Goal: Task Accomplishment & Management: Complete application form

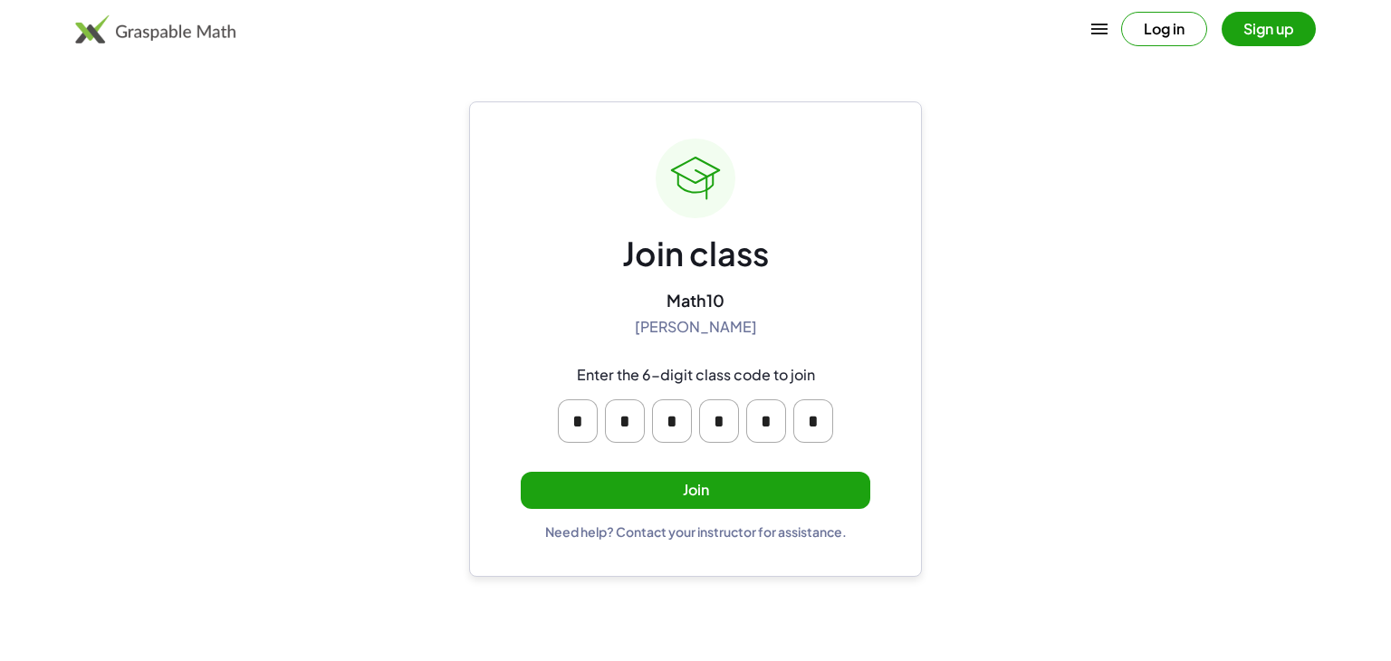
click at [714, 478] on button "Join" at bounding box center [696, 490] width 350 height 37
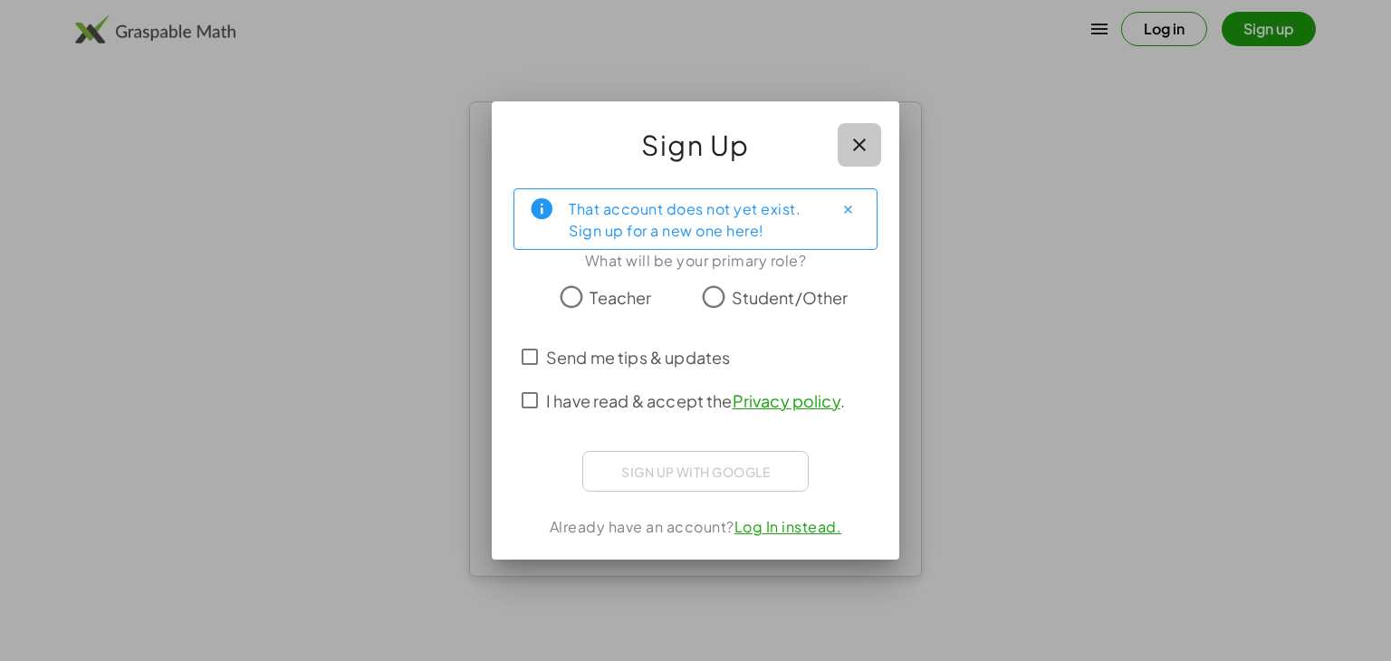
click at [860, 157] on button "button" at bounding box center [859, 144] width 43 height 43
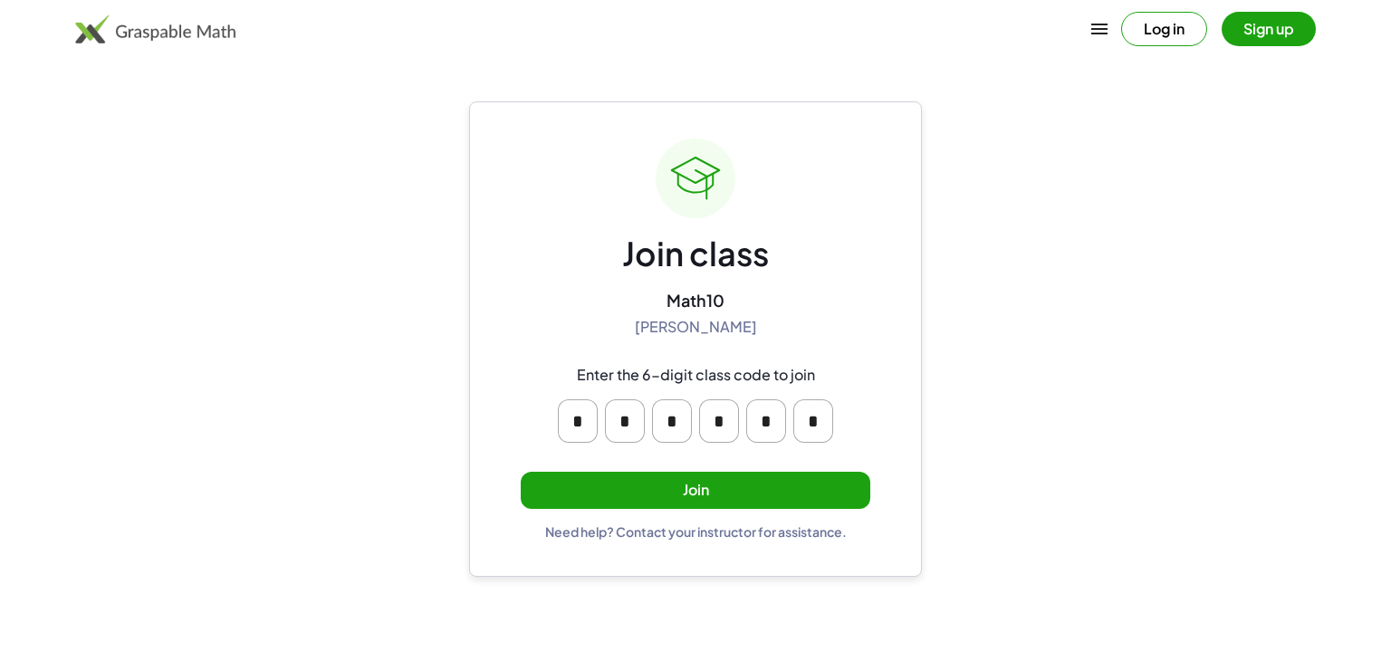
click at [773, 500] on button "Join" at bounding box center [696, 490] width 350 height 37
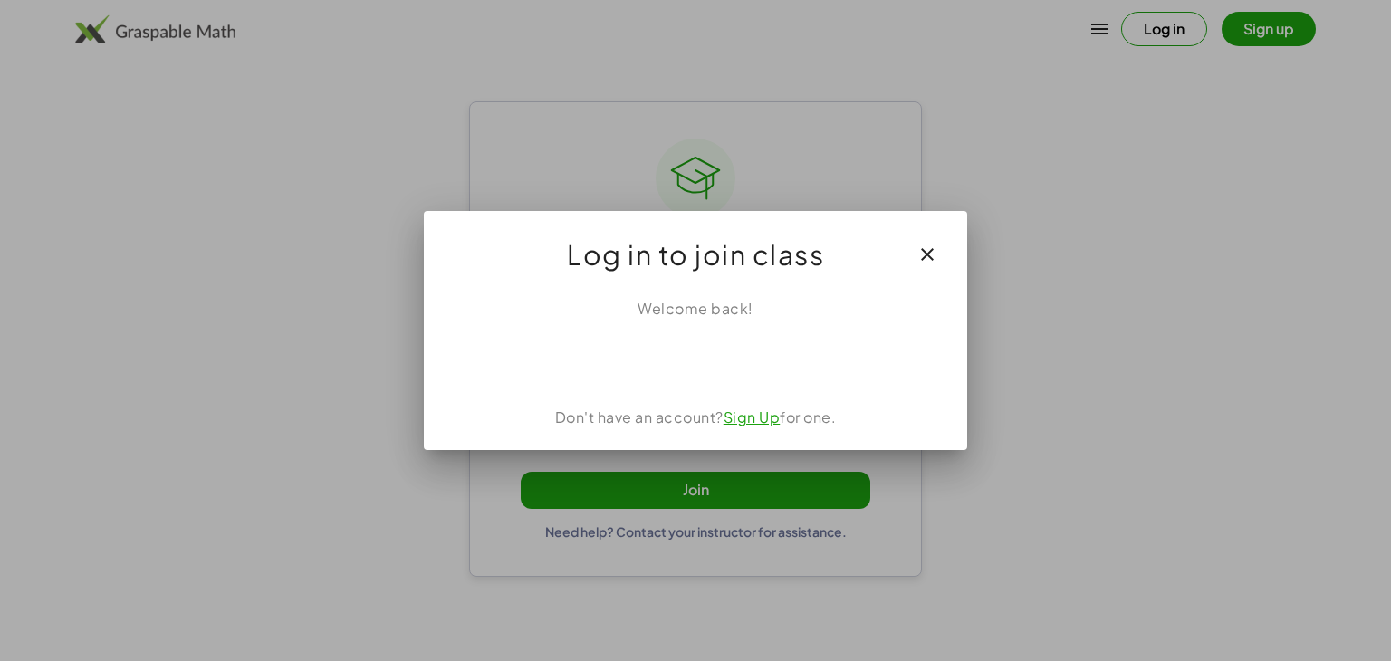
click at [746, 414] on link "Sign Up" at bounding box center [752, 417] width 57 height 19
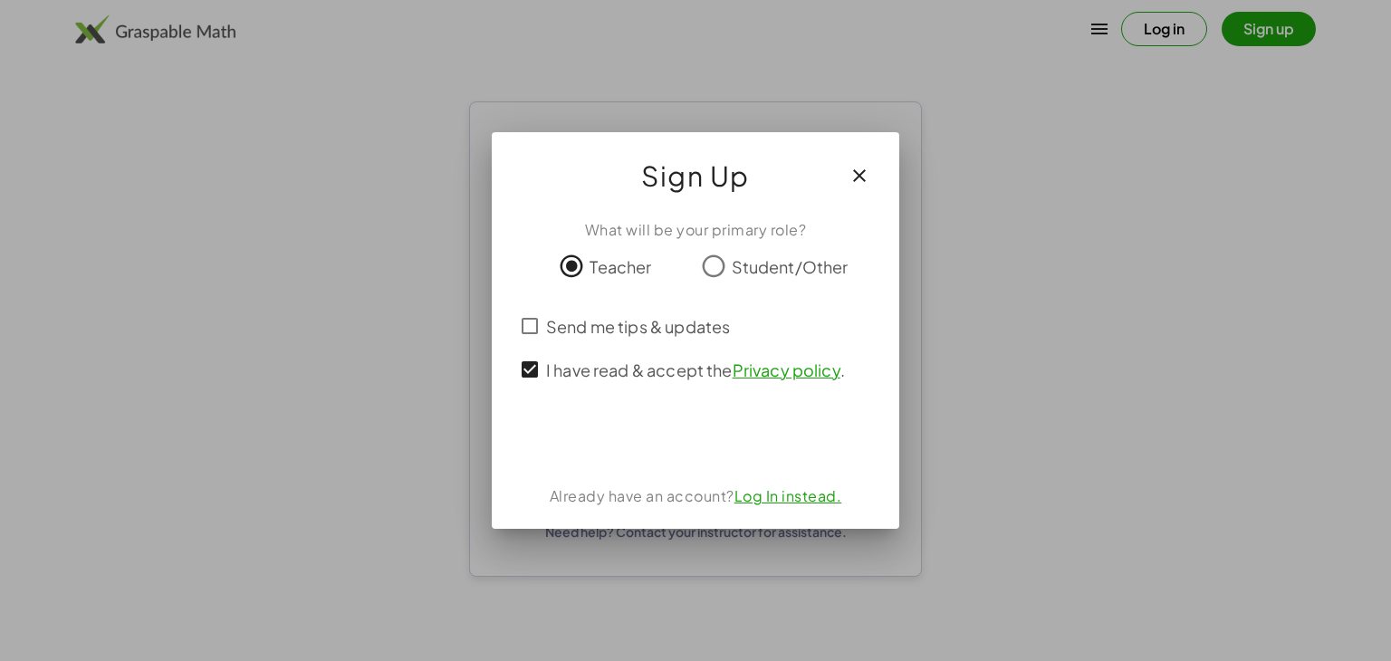
click at [767, 488] on link "Log In instead." at bounding box center [789, 495] width 108 height 19
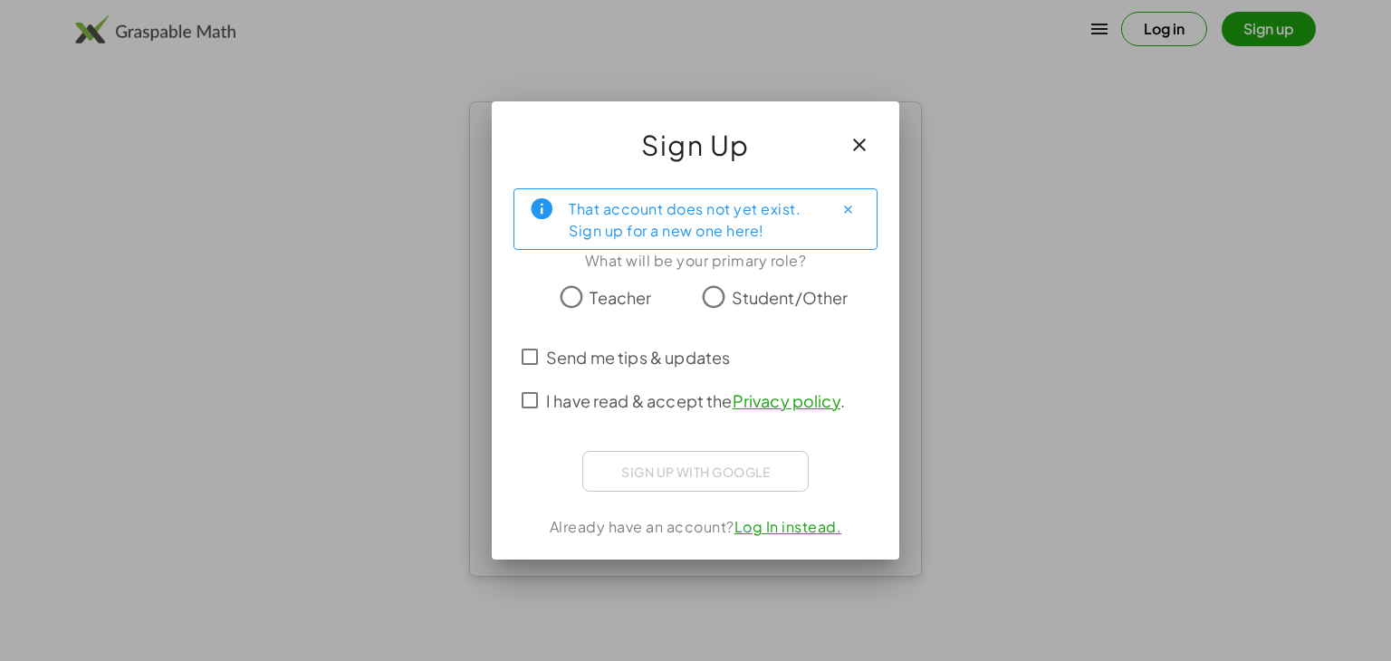
click at [549, 404] on span "I have read & accept the Privacy policy ." at bounding box center [695, 401] width 299 height 24
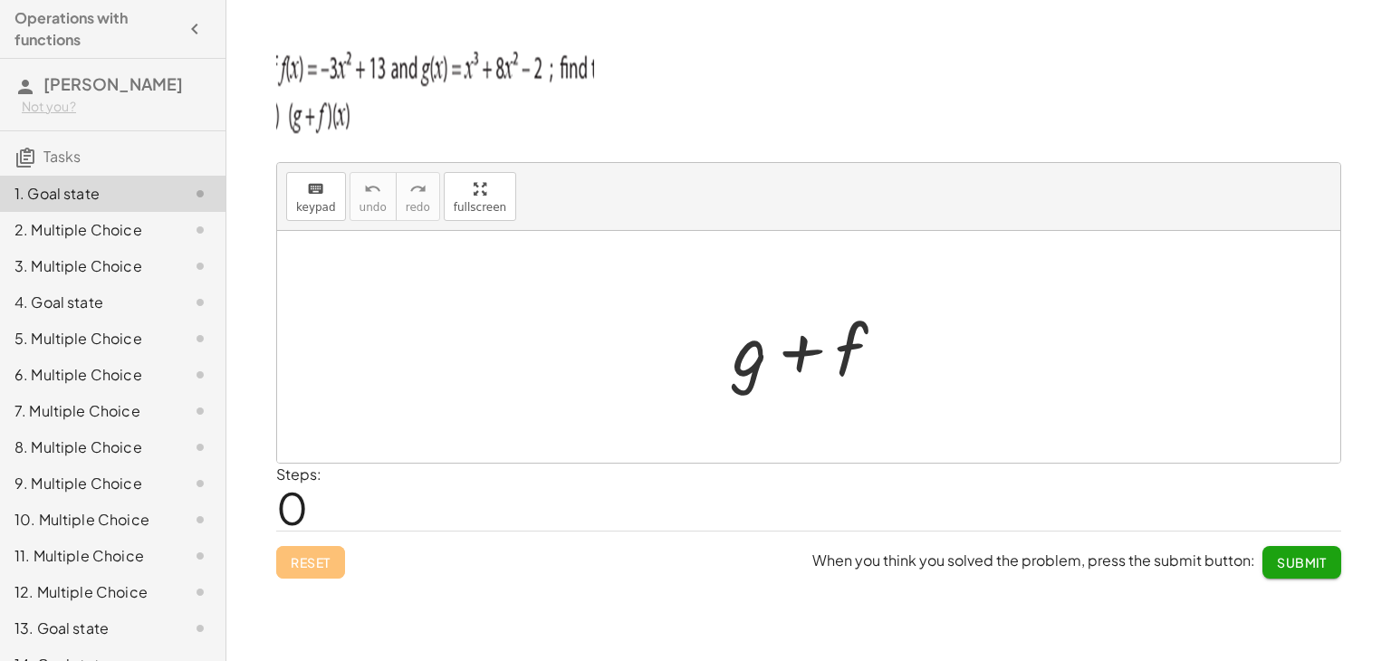
click at [291, 497] on span "0" at bounding box center [292, 507] width 32 height 55
click at [823, 350] on div at bounding box center [816, 347] width 185 height 93
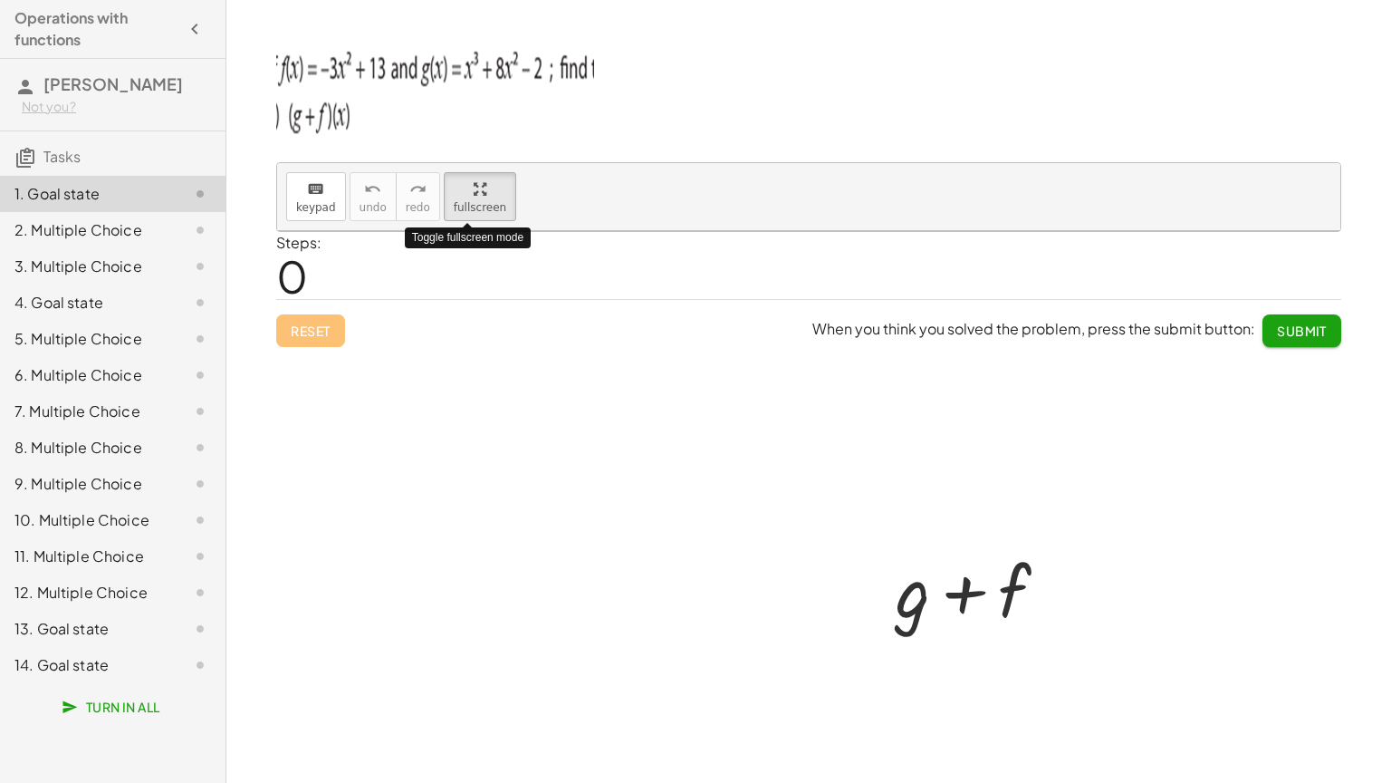
drag, startPoint x: 475, startPoint y: 210, endPoint x: 475, endPoint y: 289, distance: 78.8
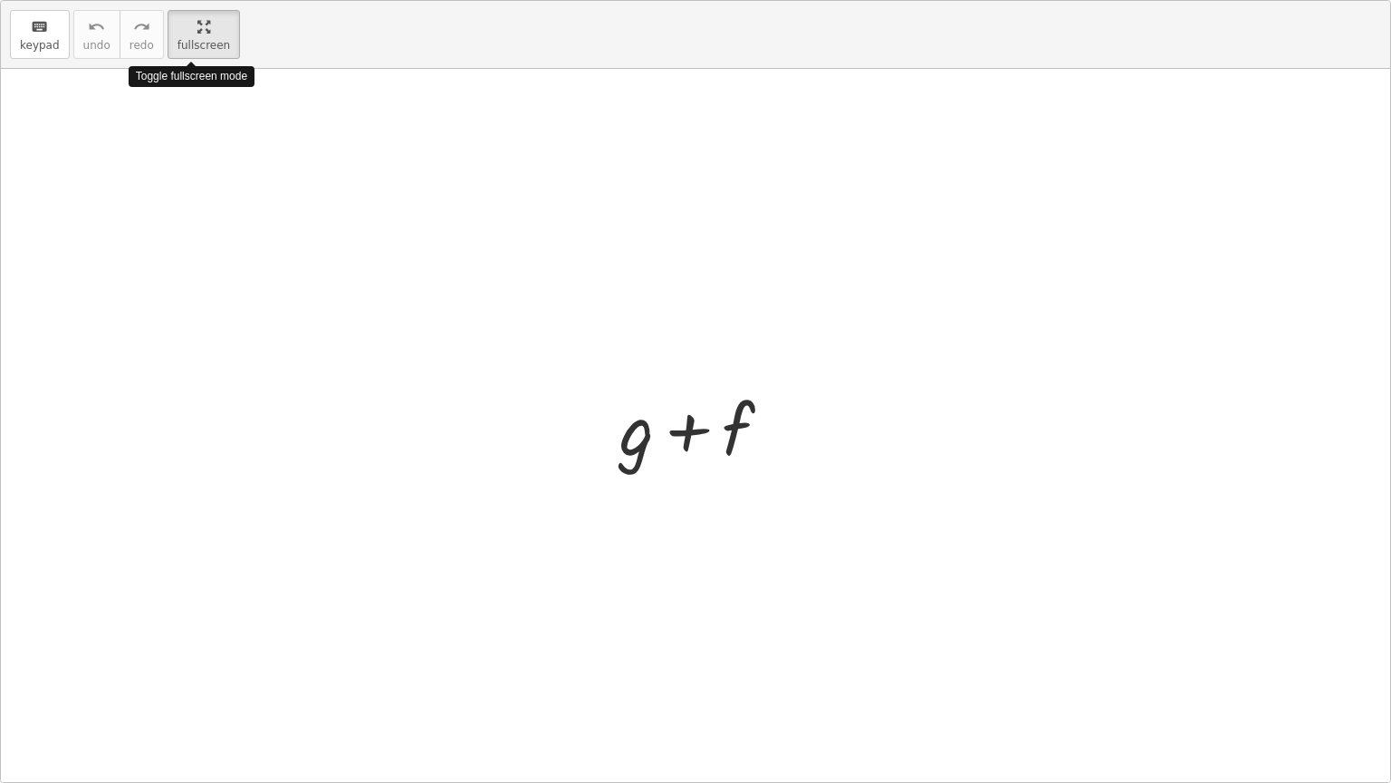
click at [475, 289] on div "keyboard keypad undo undo redo redo fullscreen Toggle fullscreen mode + g + f ×" at bounding box center [695, 391] width 1389 height 781
click at [475, 289] on div at bounding box center [695, 425] width 1389 height 713
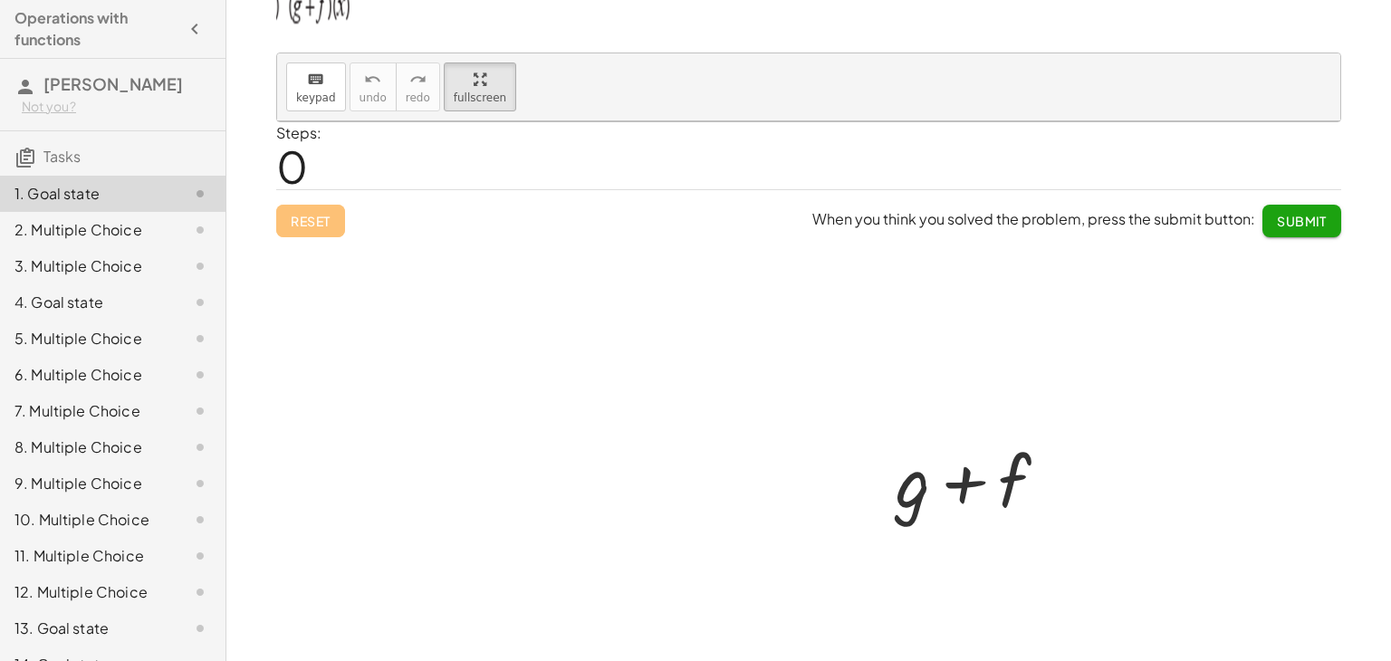
scroll to position [130, 0]
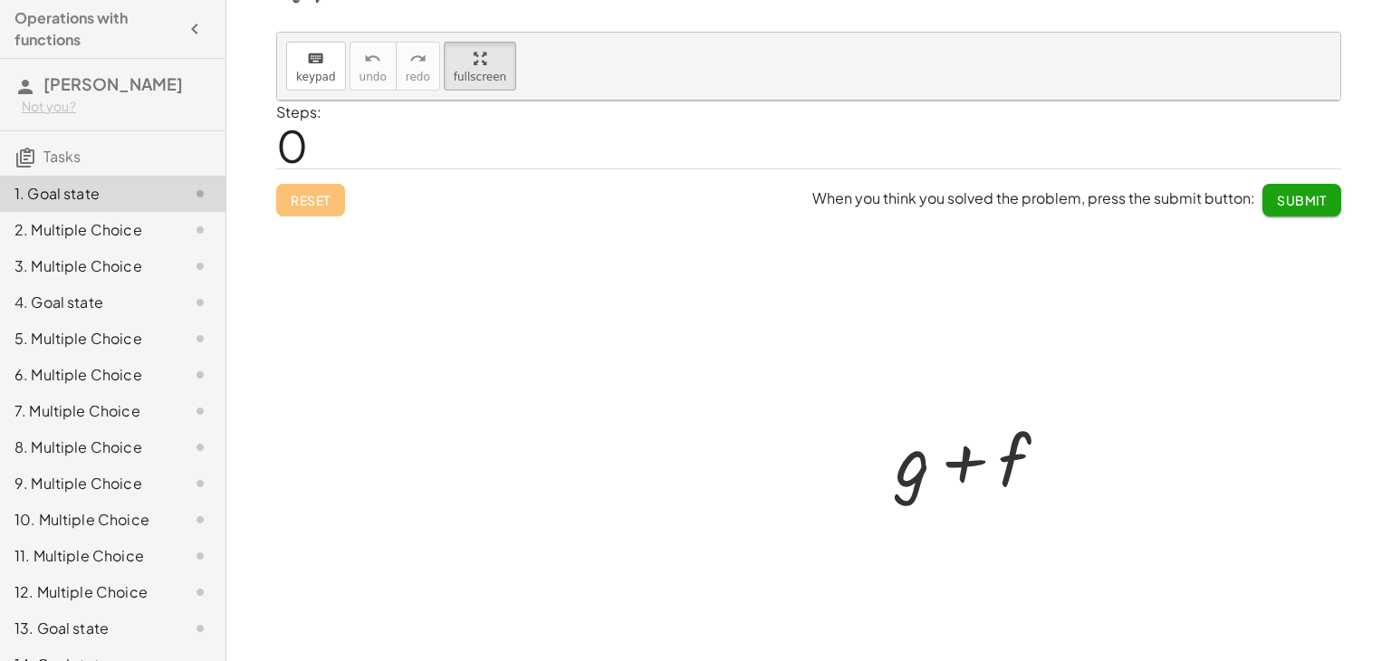
click at [581, 380] on div at bounding box center [808, 382] width 1063 height 562
click at [97, 233] on div "2. Multiple Choice" at bounding box center [87, 230] width 146 height 22
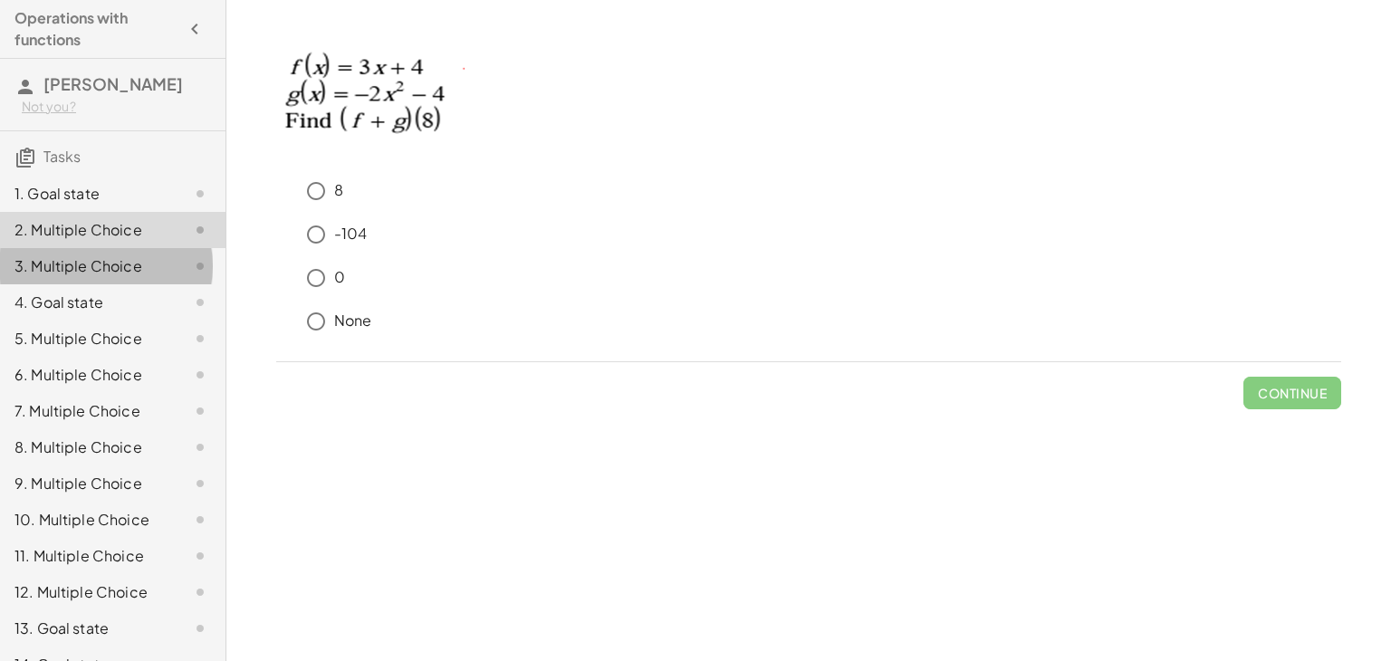
click at [125, 272] on div "3. Multiple Choice" at bounding box center [87, 266] width 146 height 22
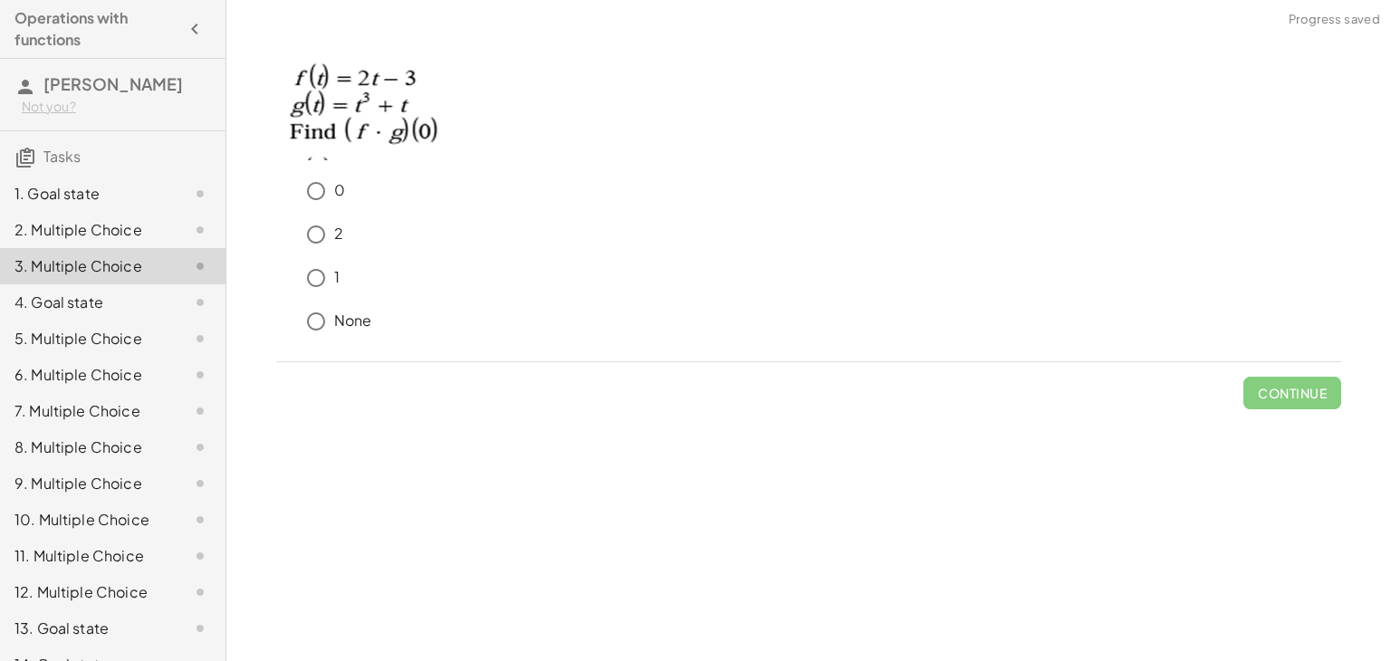
click at [123, 220] on div "2. Multiple Choice" at bounding box center [87, 230] width 146 height 22
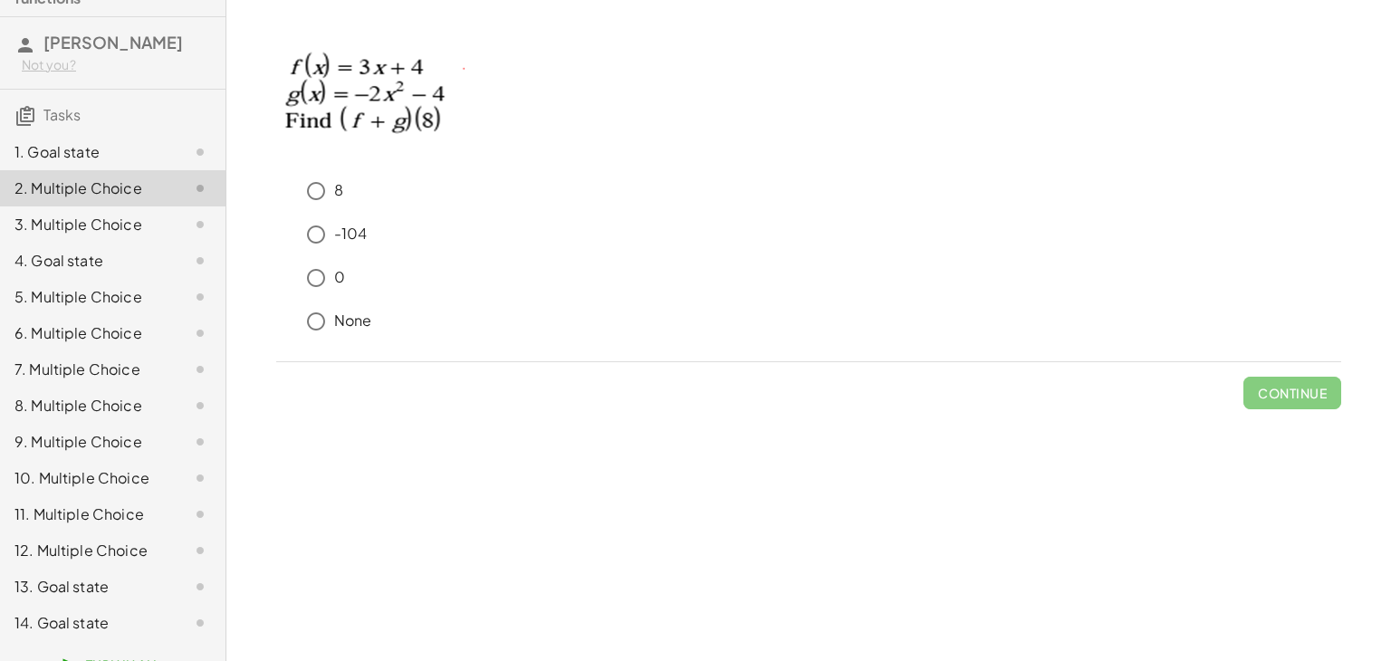
scroll to position [76, 0]
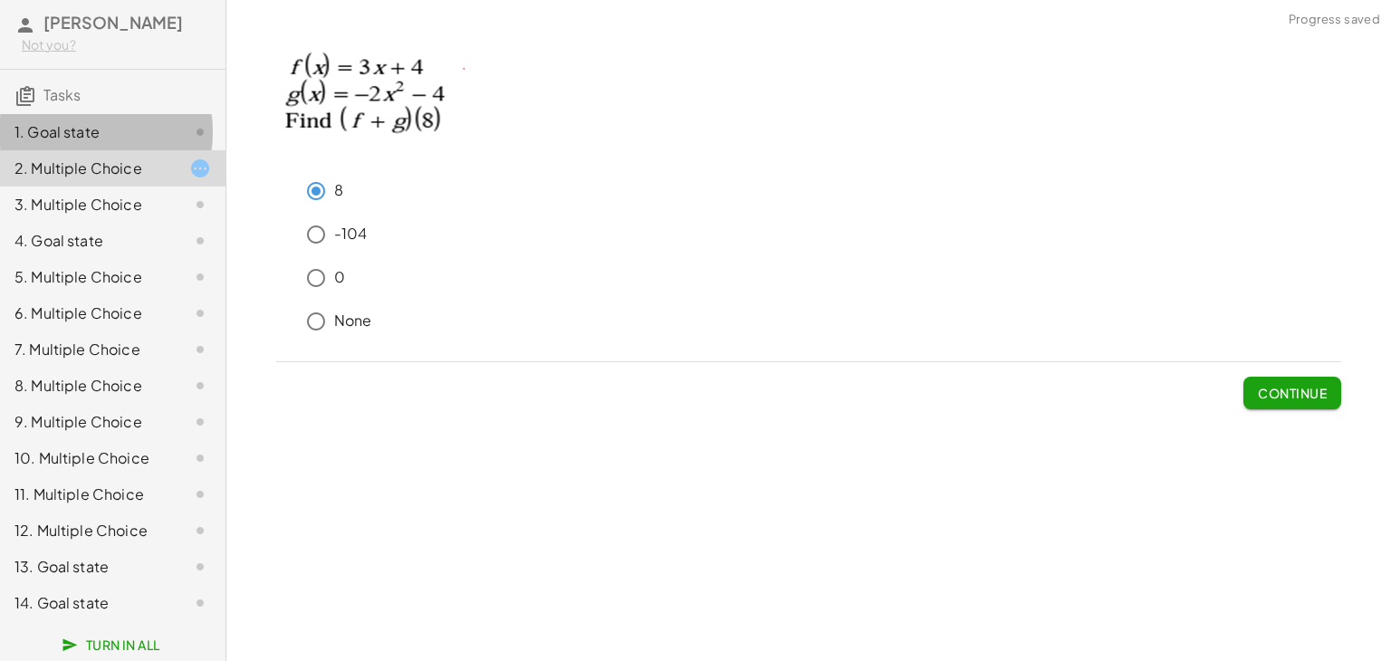
click at [136, 121] on div "1. Goal state" at bounding box center [87, 132] width 146 height 22
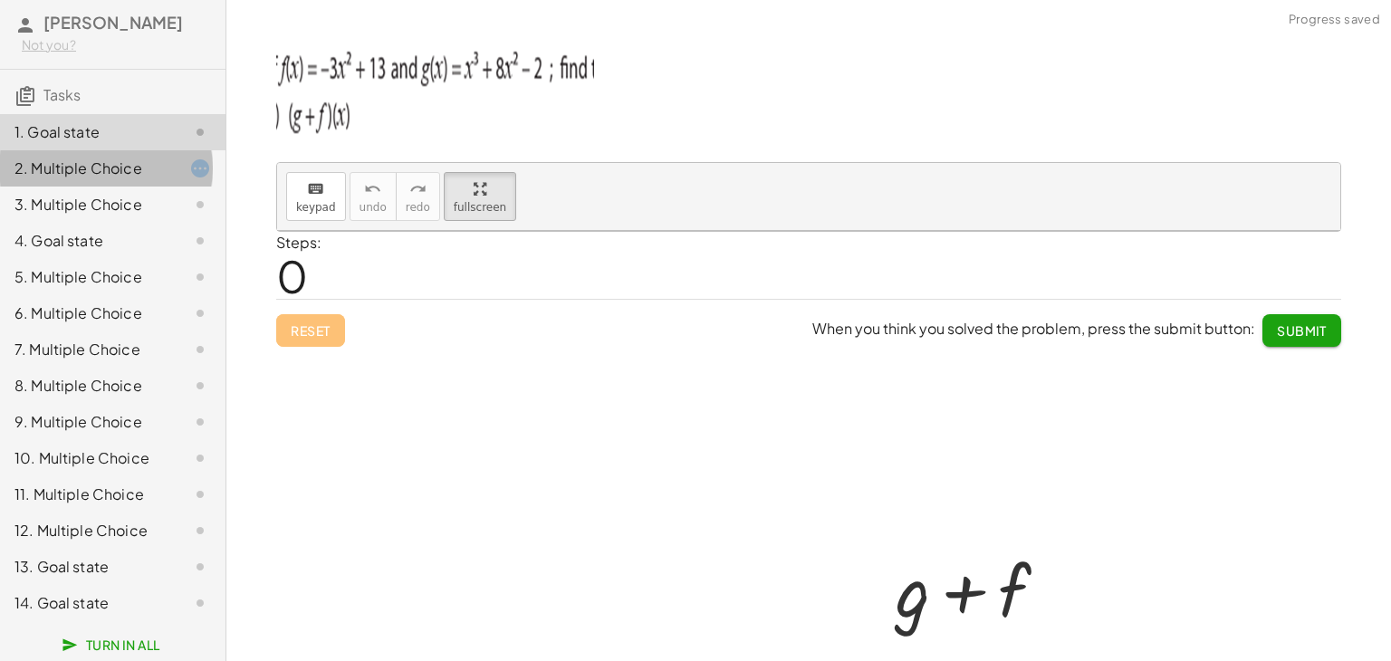
click at [120, 158] on div "2. Multiple Choice" at bounding box center [87, 169] width 146 height 22
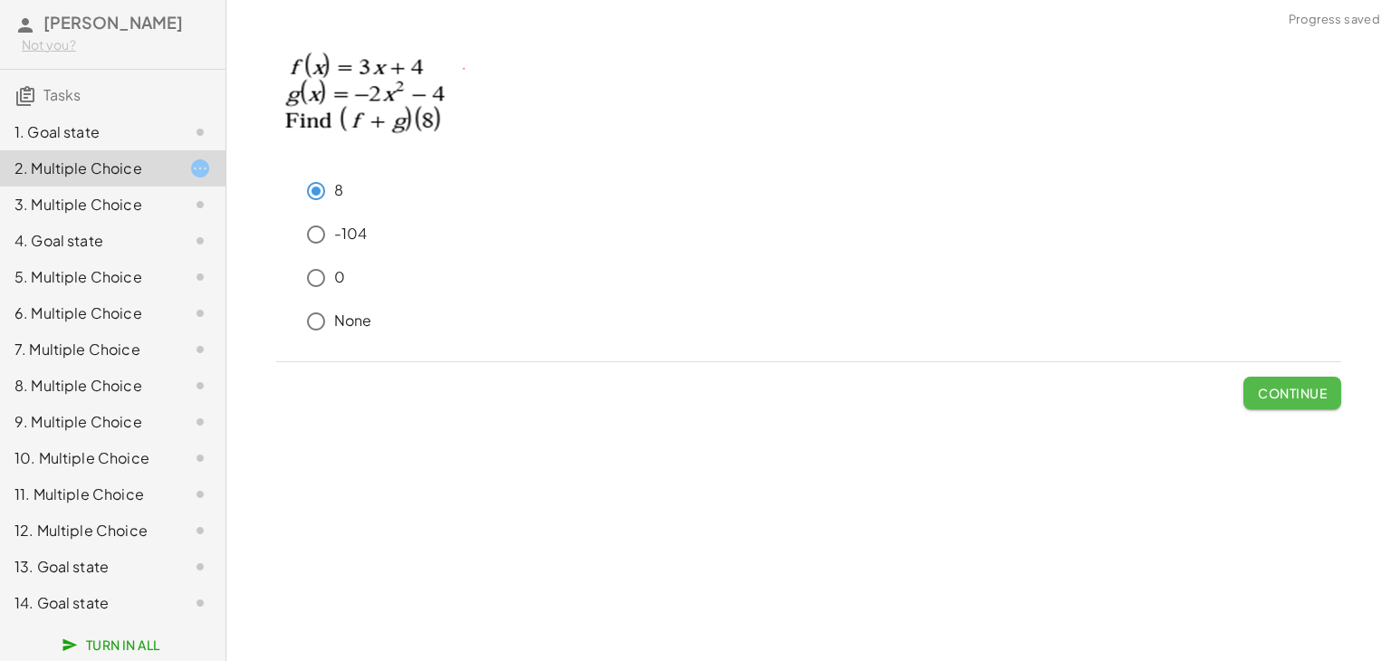
click at [1283, 399] on span "Continue" at bounding box center [1292, 393] width 69 height 16
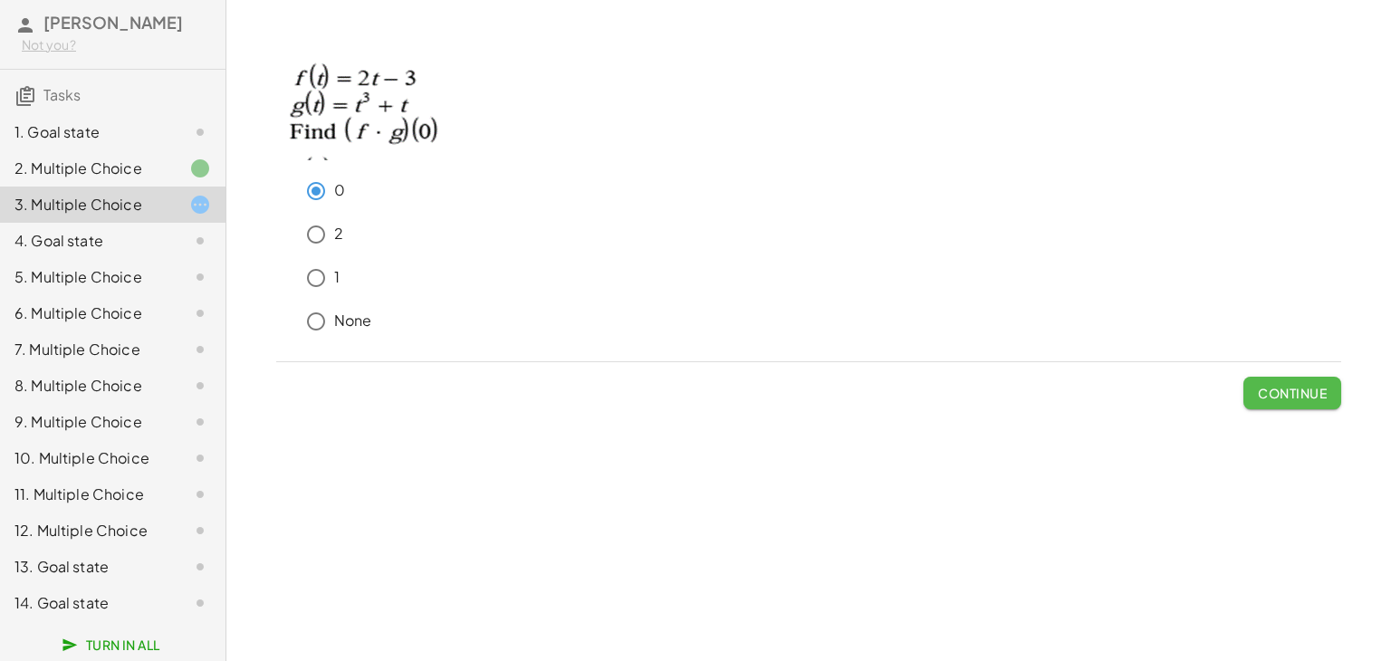
click at [1332, 378] on button "Continue" at bounding box center [1293, 393] width 98 height 33
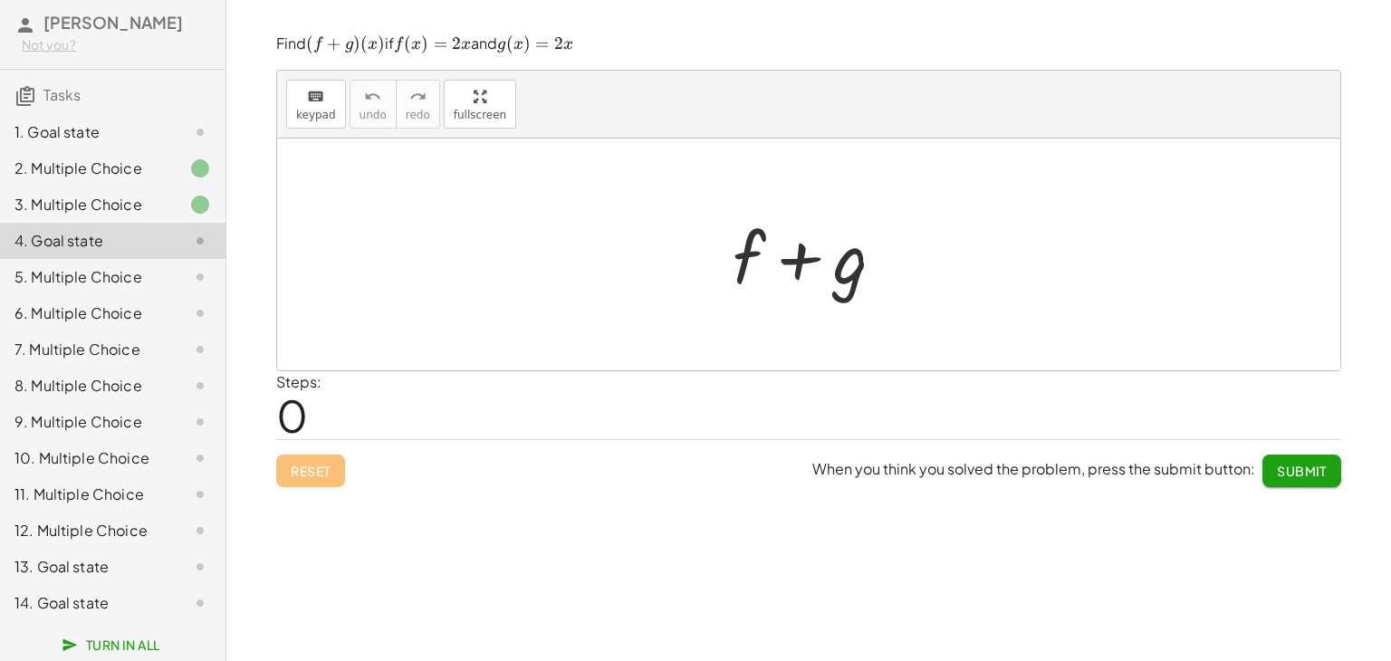
click at [900, 307] on div at bounding box center [808, 255] width 1063 height 232
click at [288, 406] on span "0" at bounding box center [292, 415] width 32 height 55
click at [0, 0] on div "Find ﻿ ( f + g ) ( x ) (f+g)(x) ( f + g ) ( x ) ﻿ if ﻿ f ( x ) = 2 x f(x)=2x f …" at bounding box center [0, 0] width 0 height 0
click at [307, 476] on div "Reset When you think you solved the problem, press the submit button: Submit" at bounding box center [808, 463] width 1065 height 48
click at [1293, 472] on span "Submit" at bounding box center [1302, 471] width 50 height 16
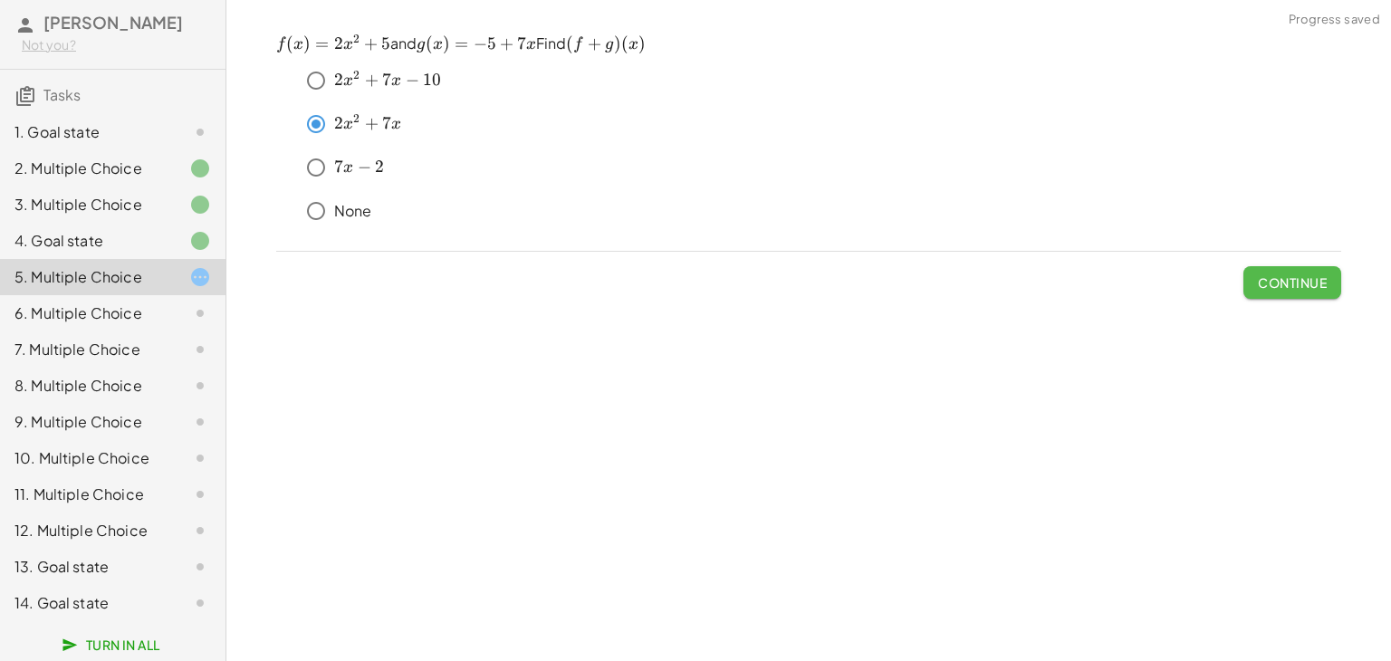
click at [1322, 274] on button "Continue" at bounding box center [1293, 282] width 98 height 33
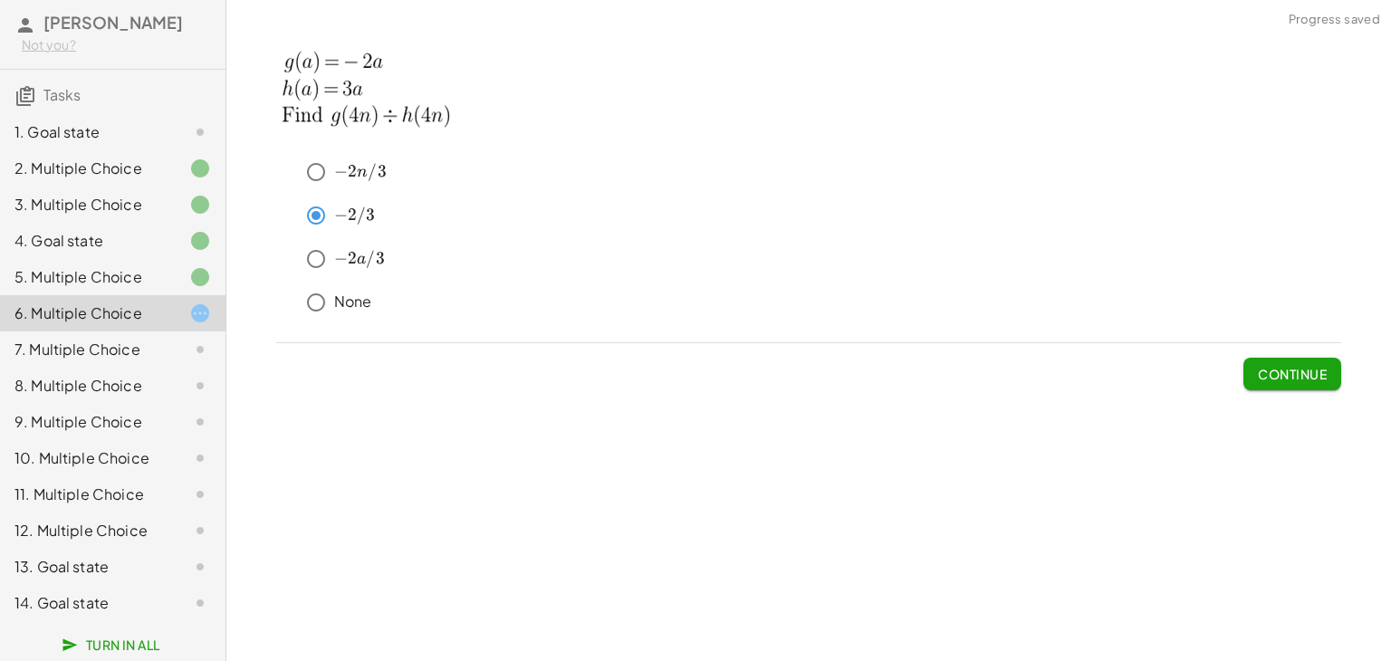
click at [1261, 386] on button "Continue" at bounding box center [1293, 374] width 98 height 33
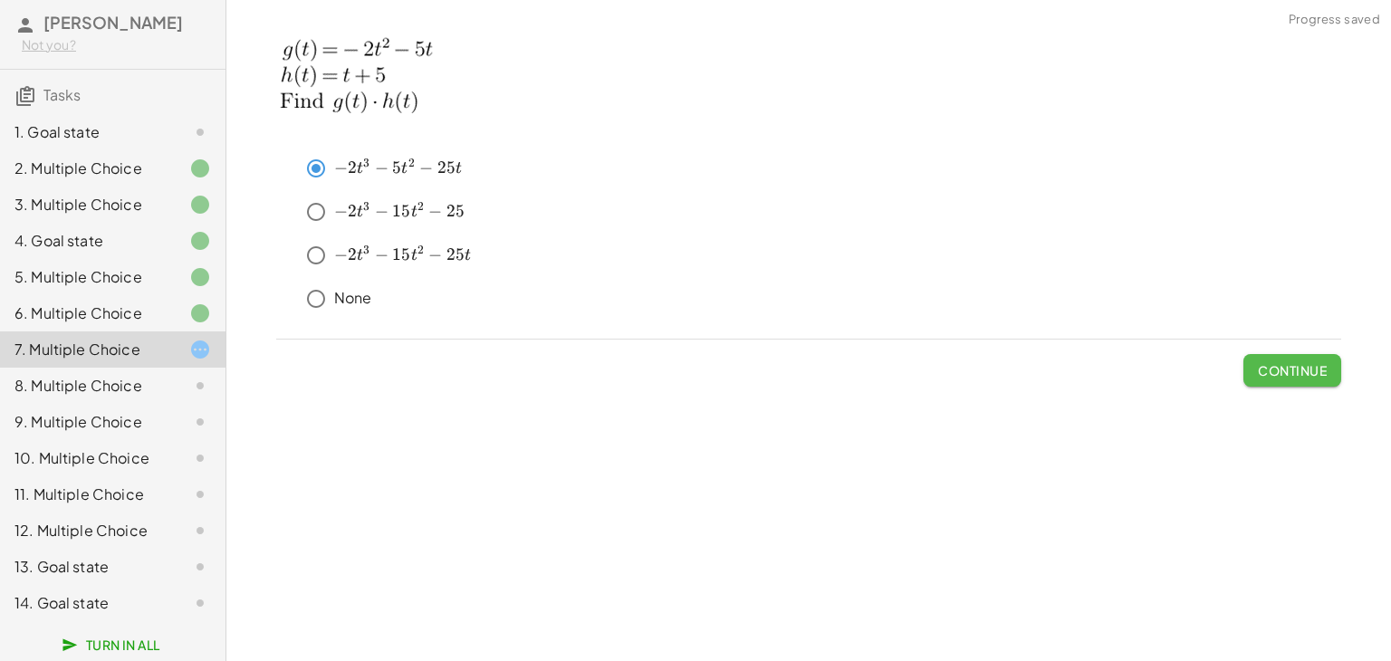
click at [1316, 357] on button "Continue" at bounding box center [1293, 370] width 98 height 33
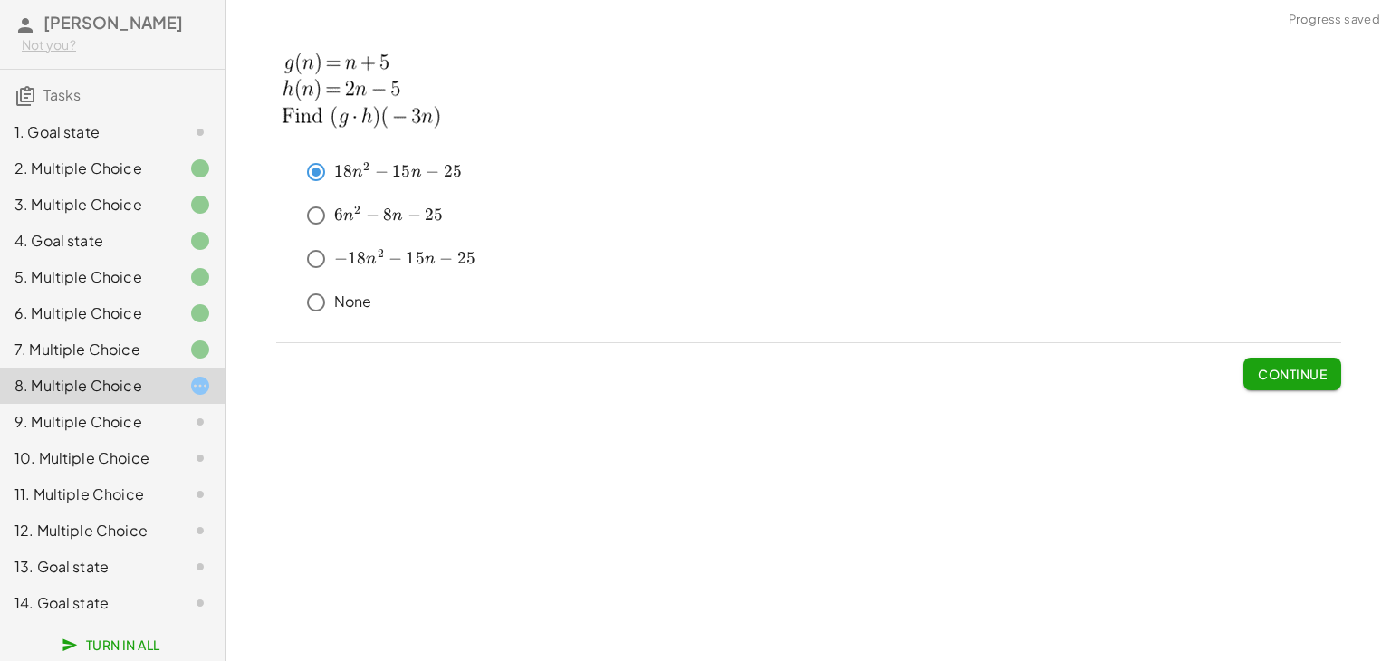
drag, startPoint x: 1283, startPoint y: 351, endPoint x: 1290, endPoint y: 372, distance: 21.8
click at [1290, 372] on span "Continue" at bounding box center [1293, 366] width 98 height 47
click at [1290, 372] on span "Continue" at bounding box center [1292, 374] width 69 height 16
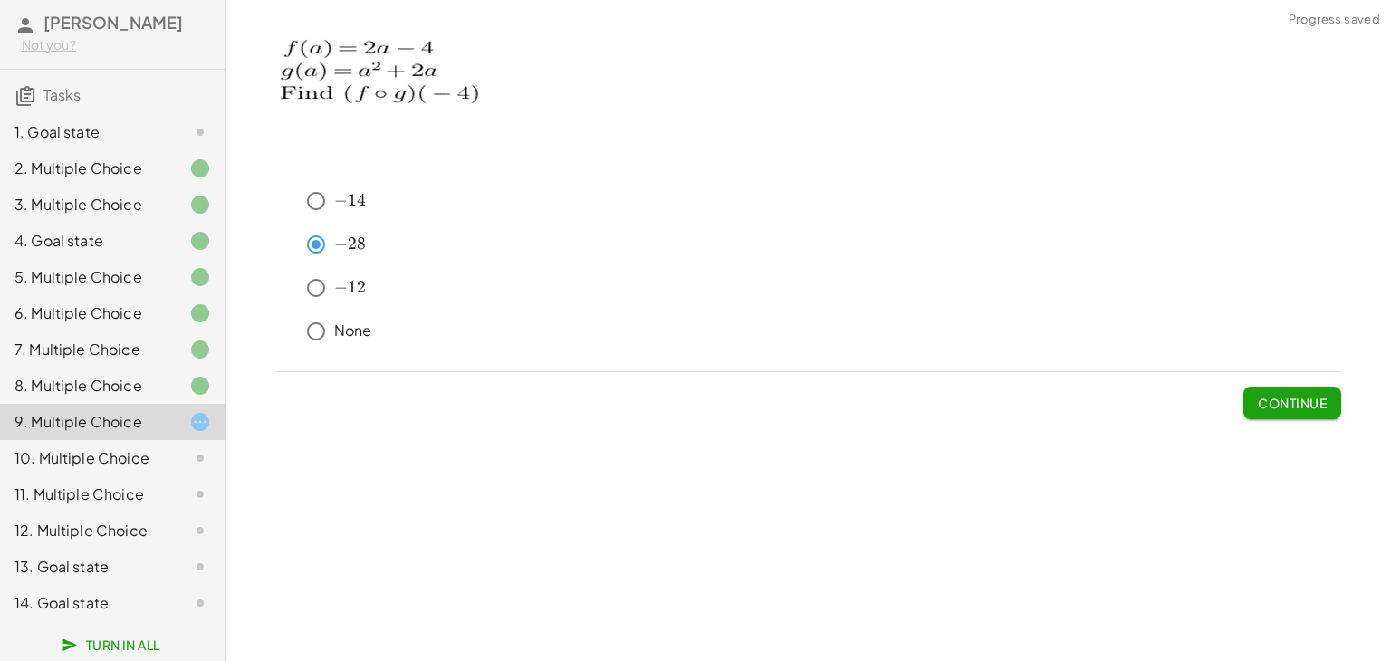
click at [1308, 406] on span "Continue" at bounding box center [1292, 403] width 69 height 16
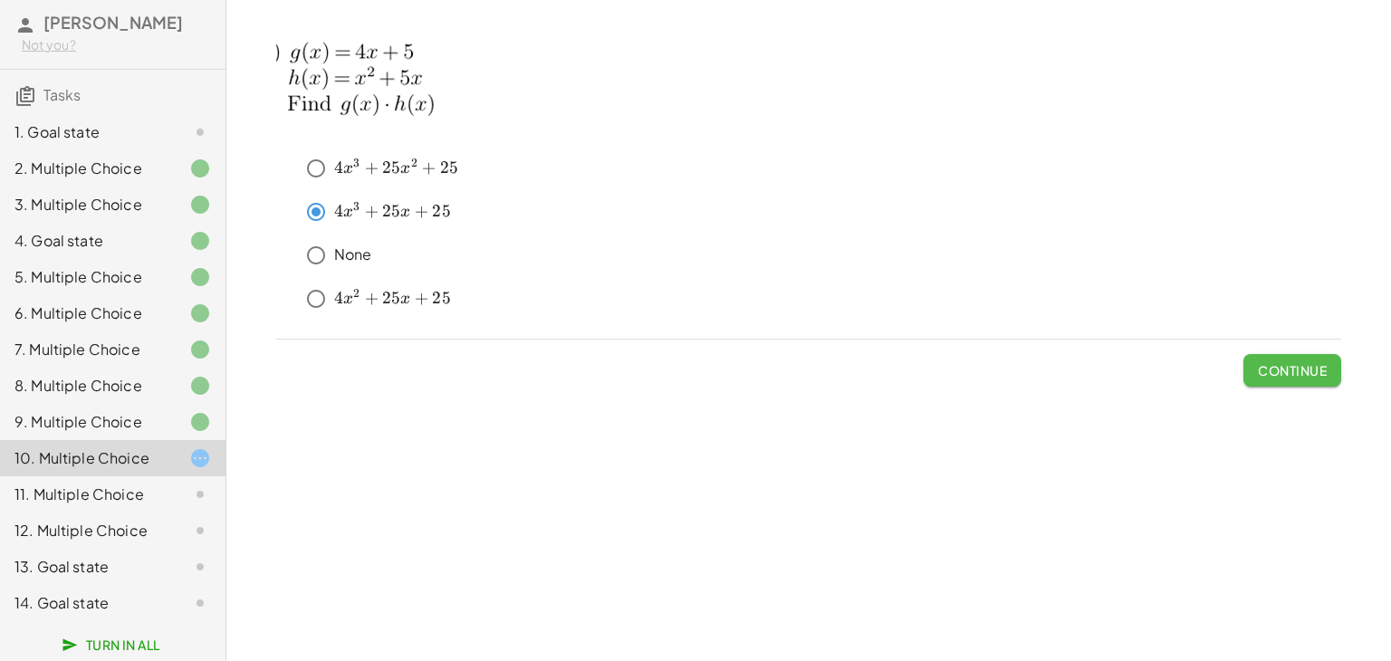
click at [1319, 369] on span "Continue" at bounding box center [1292, 370] width 69 height 16
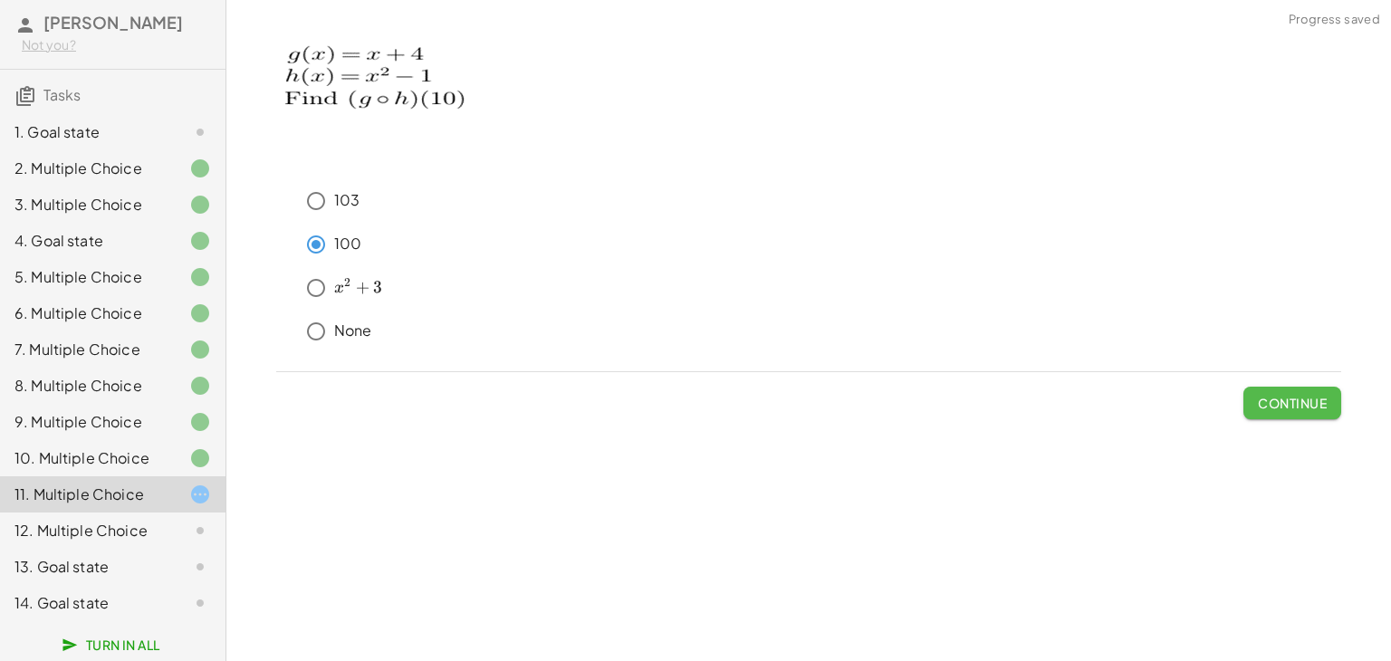
click at [1289, 390] on button "Continue" at bounding box center [1293, 403] width 98 height 33
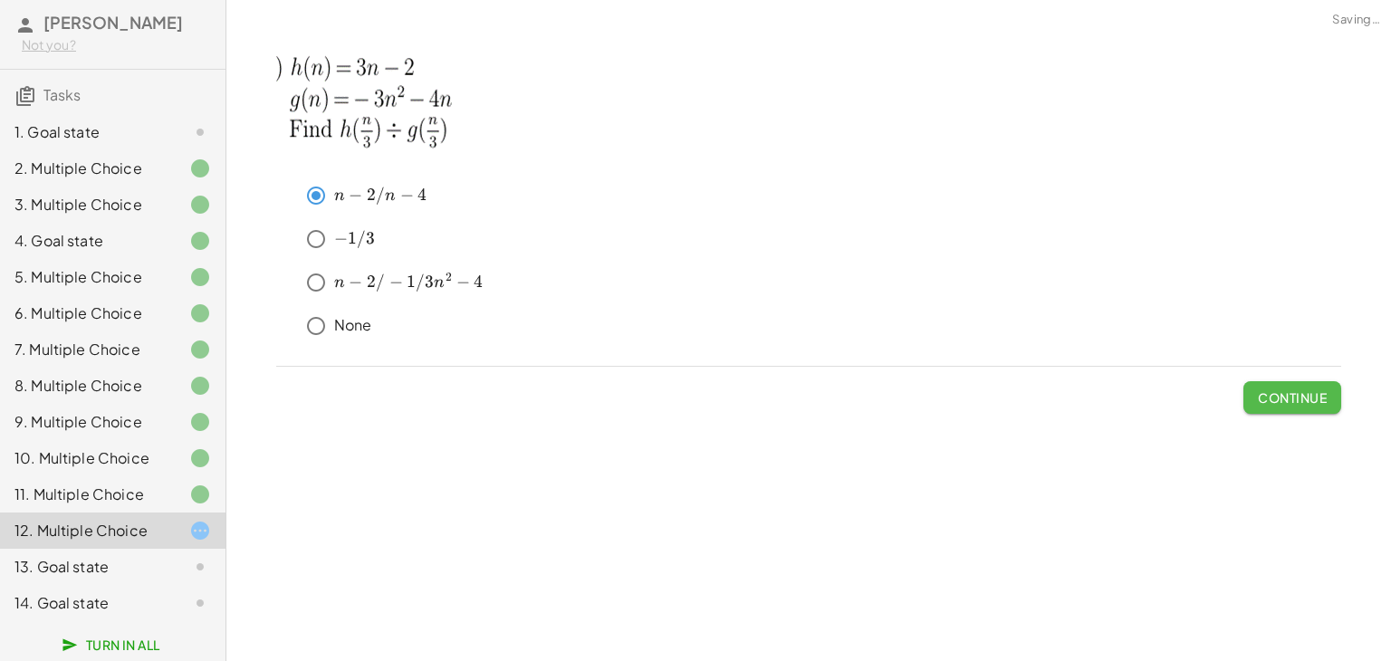
click at [1317, 395] on span "Continue" at bounding box center [1292, 397] width 69 height 16
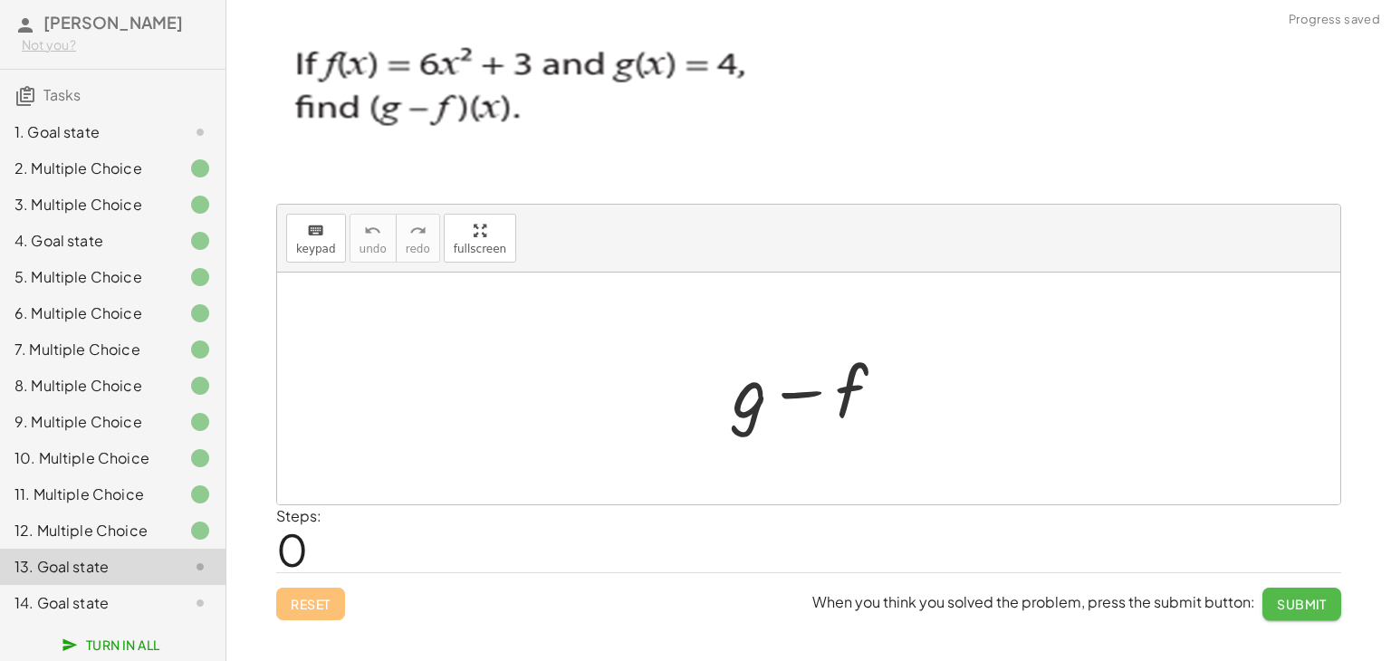
click at [1309, 596] on span "Submit" at bounding box center [1302, 604] width 50 height 16
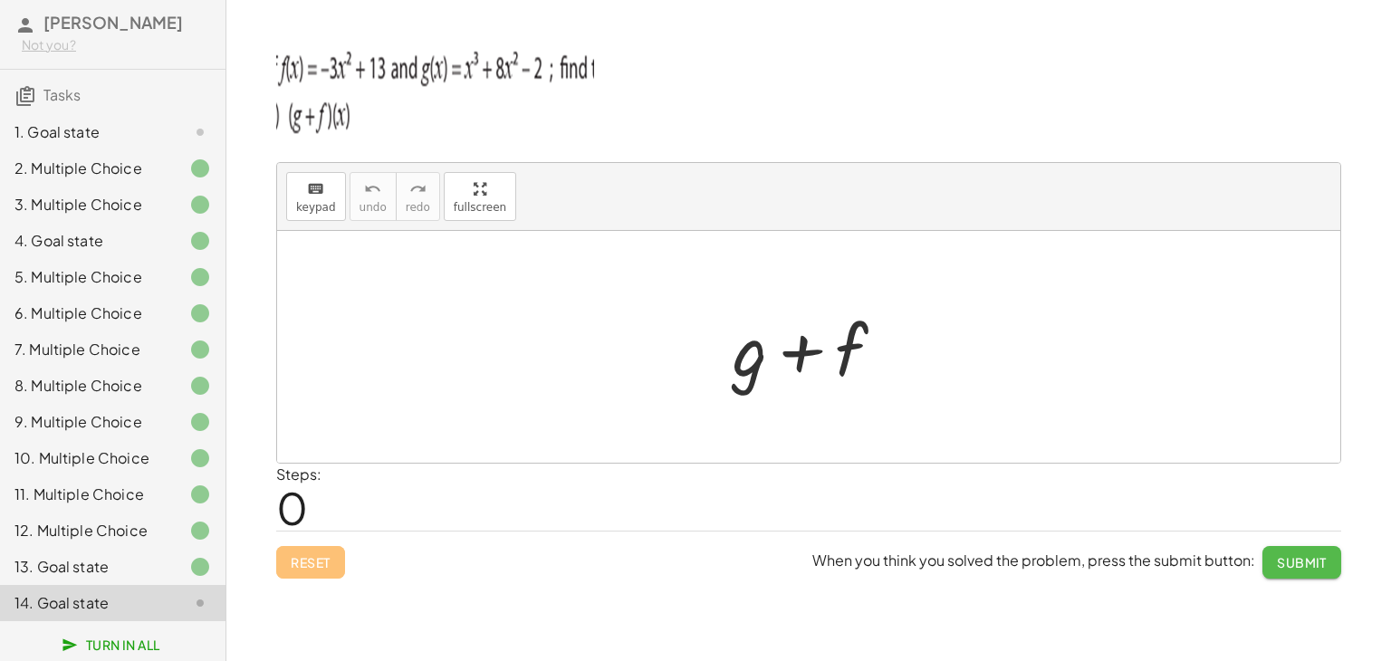
click at [1323, 555] on span "Submit" at bounding box center [1302, 562] width 50 height 16
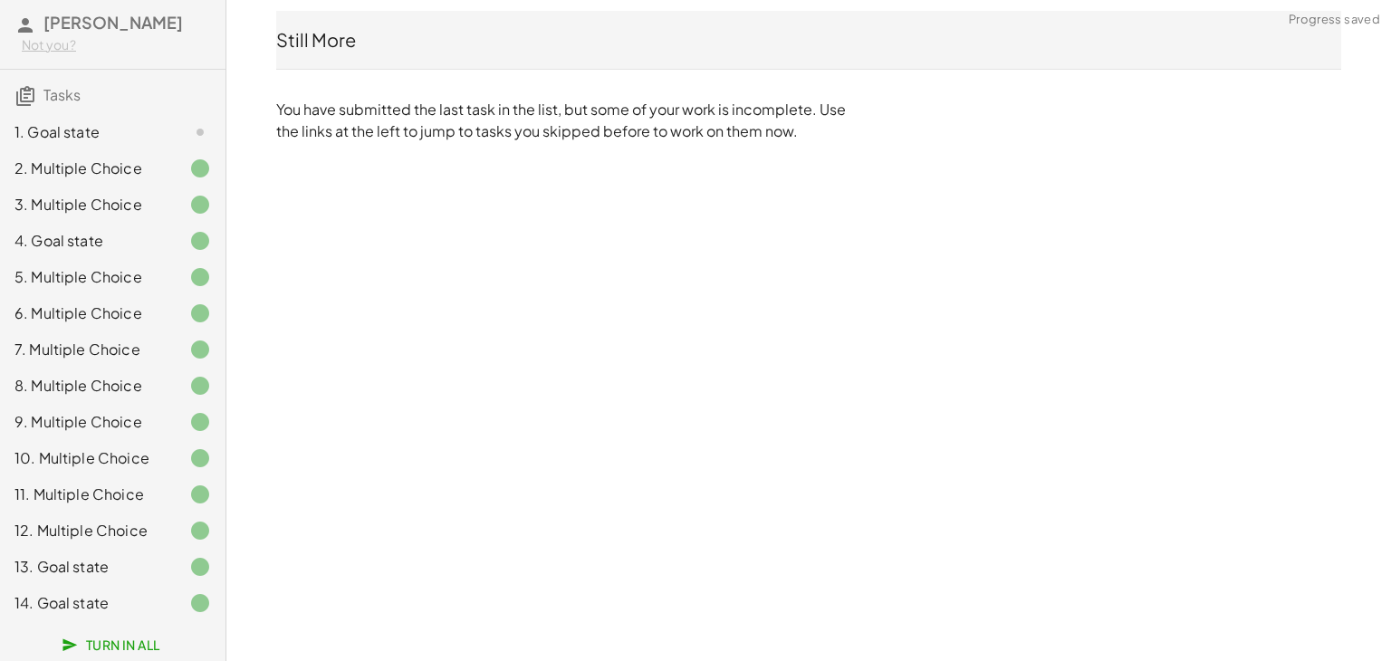
click at [0, 0] on div "Operations with functions Sergio garcia Not you? Tasks 1. Goal state 2. Multipl…" at bounding box center [0, 0] width 0 height 0
click at [154, 187] on div "1. Goal state" at bounding box center [113, 205] width 226 height 36
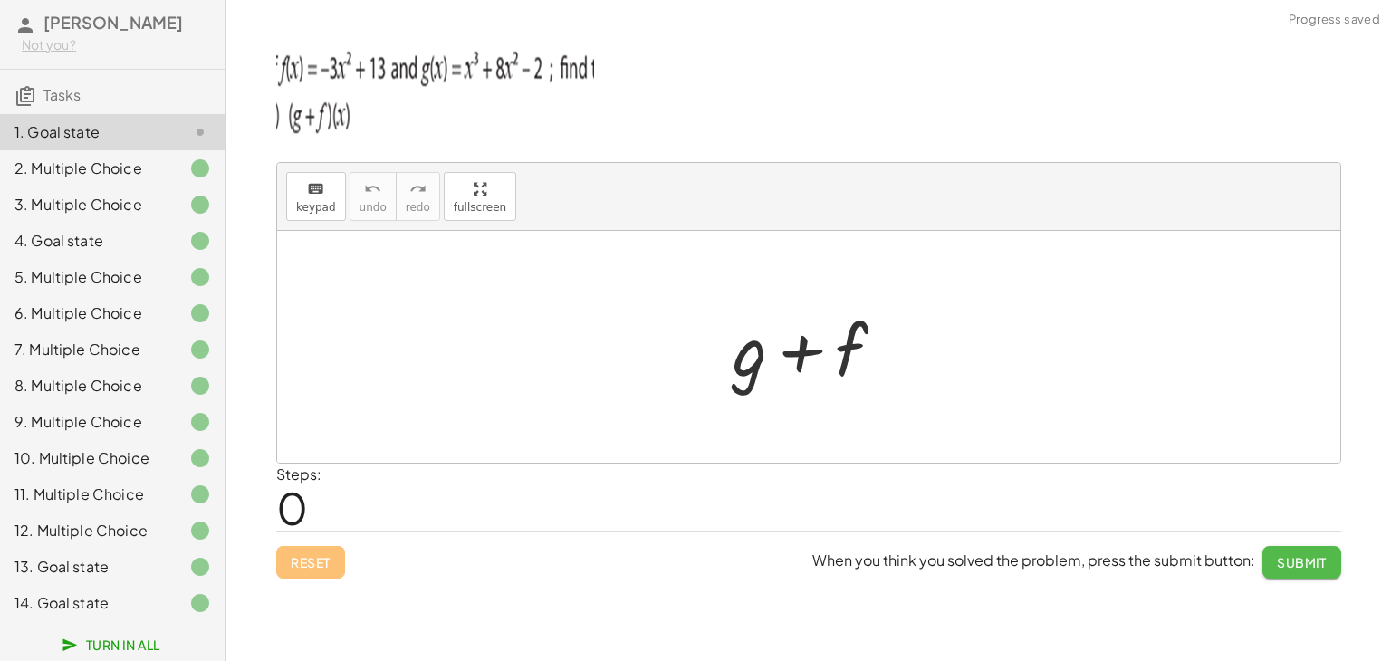
click at [1310, 548] on button "Submit" at bounding box center [1302, 562] width 79 height 33
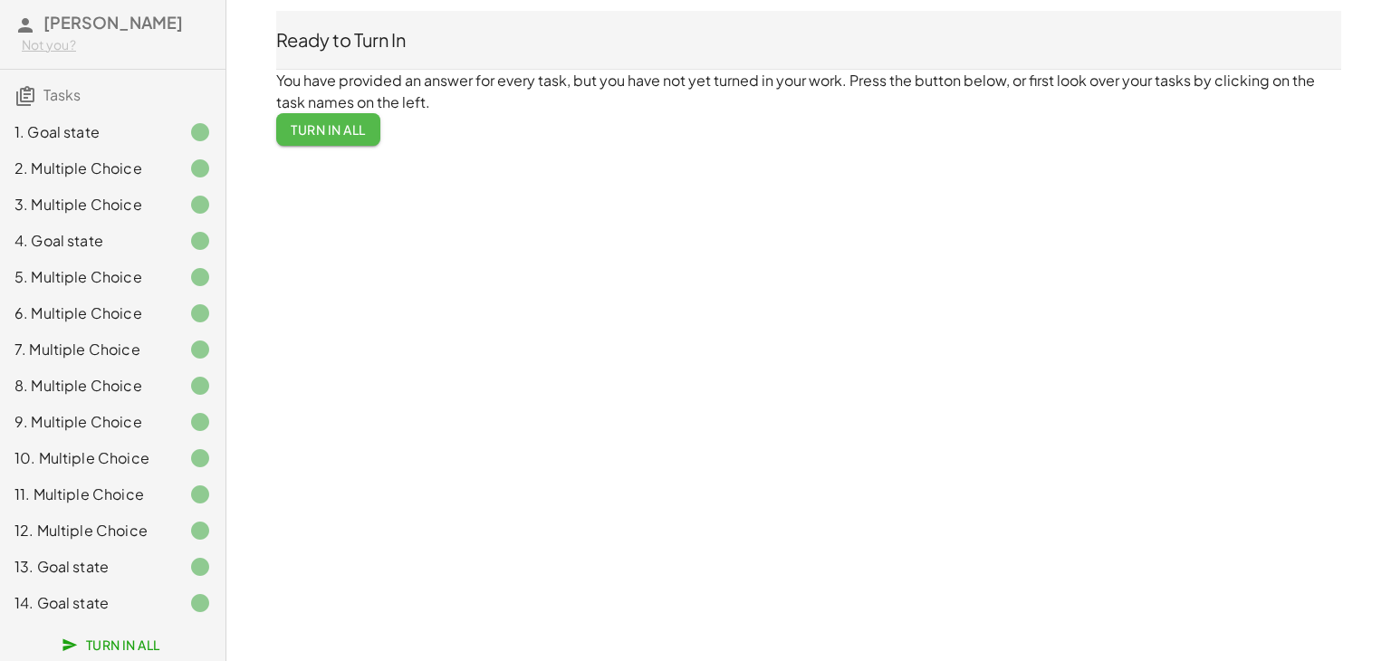
click at [359, 120] on button "Turn In All" at bounding box center [328, 129] width 104 height 33
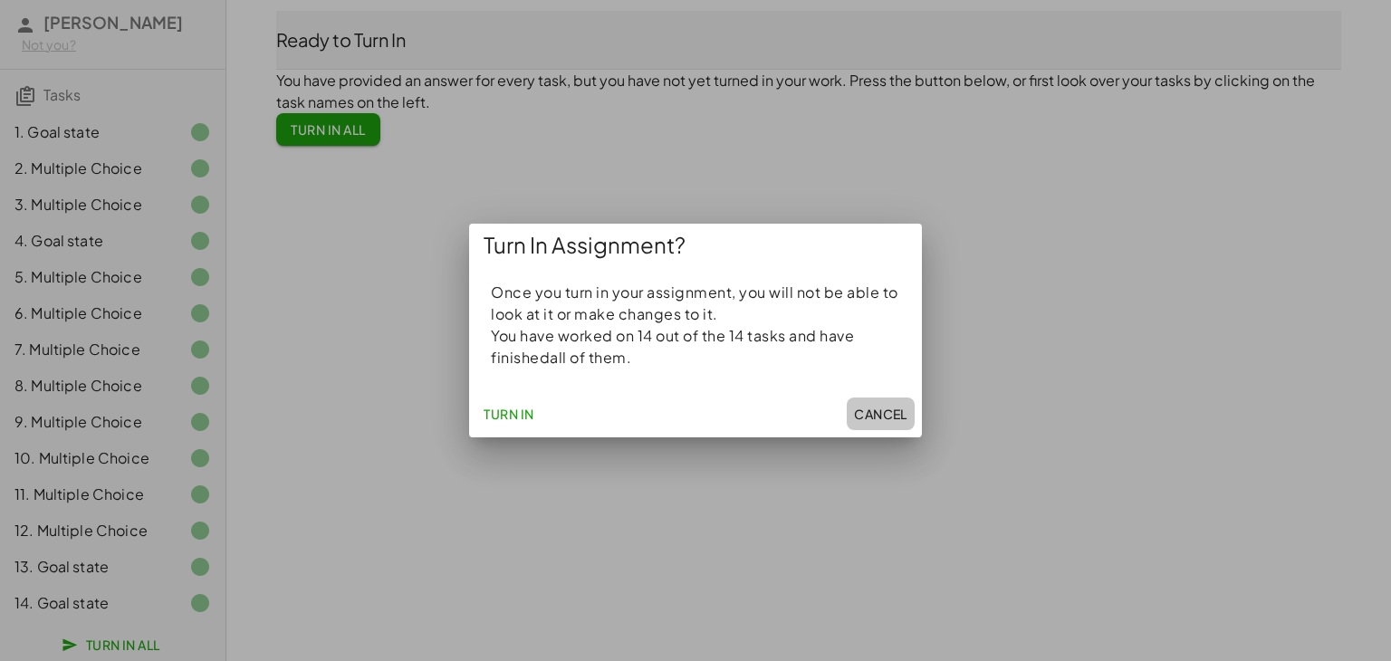
click at [888, 403] on button "Cancel" at bounding box center [881, 414] width 68 height 33
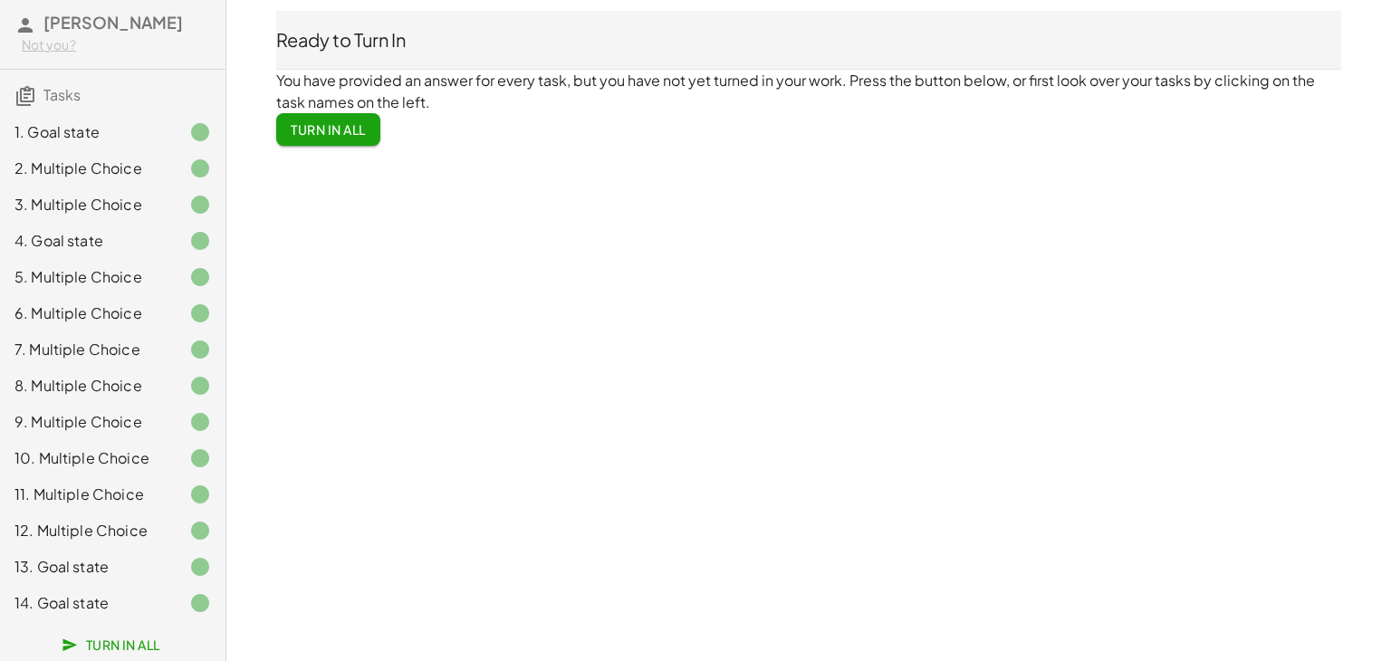
click at [76, 70] on h3 "Tasks" at bounding box center [113, 89] width 226 height 38
click at [0, 0] on div "Operations with functions Sergio garcia Not you? Tasks 1. Goal state 2. Multipl…" at bounding box center [0, 0] width 0 height 0
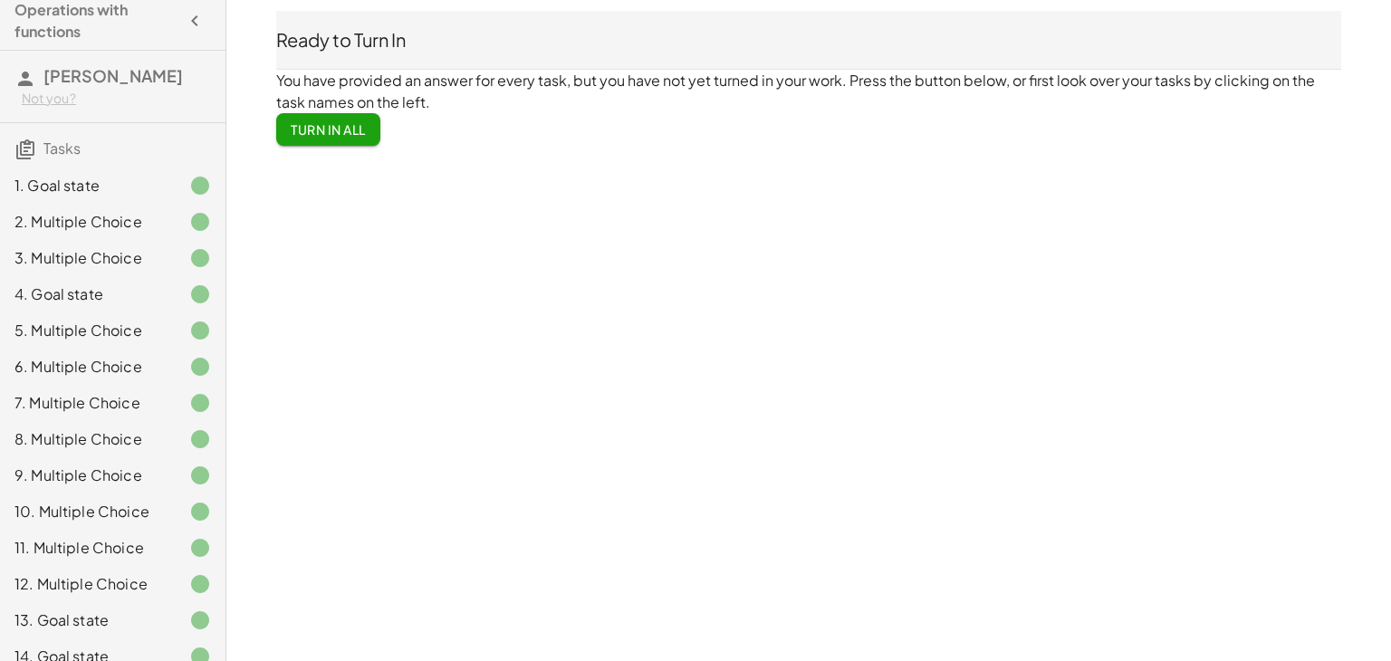
scroll to position [0, 0]
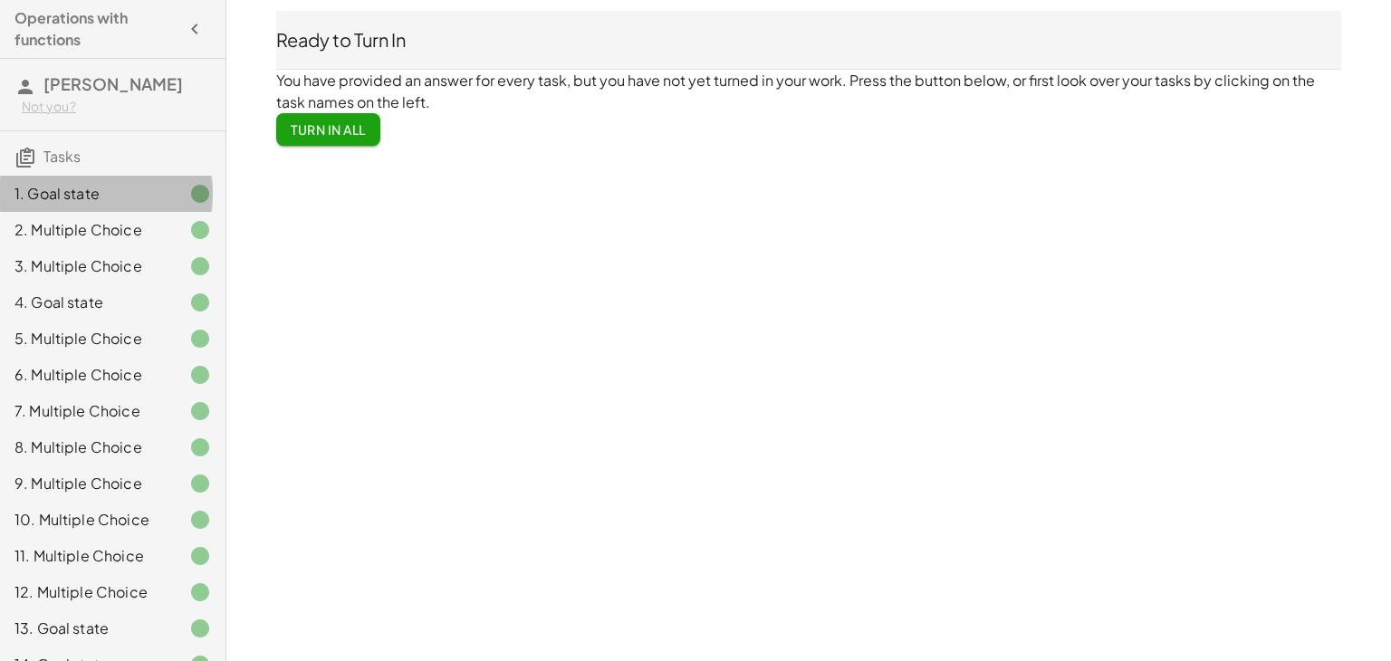
click at [100, 187] on div "1. Goal state" at bounding box center [87, 194] width 146 height 22
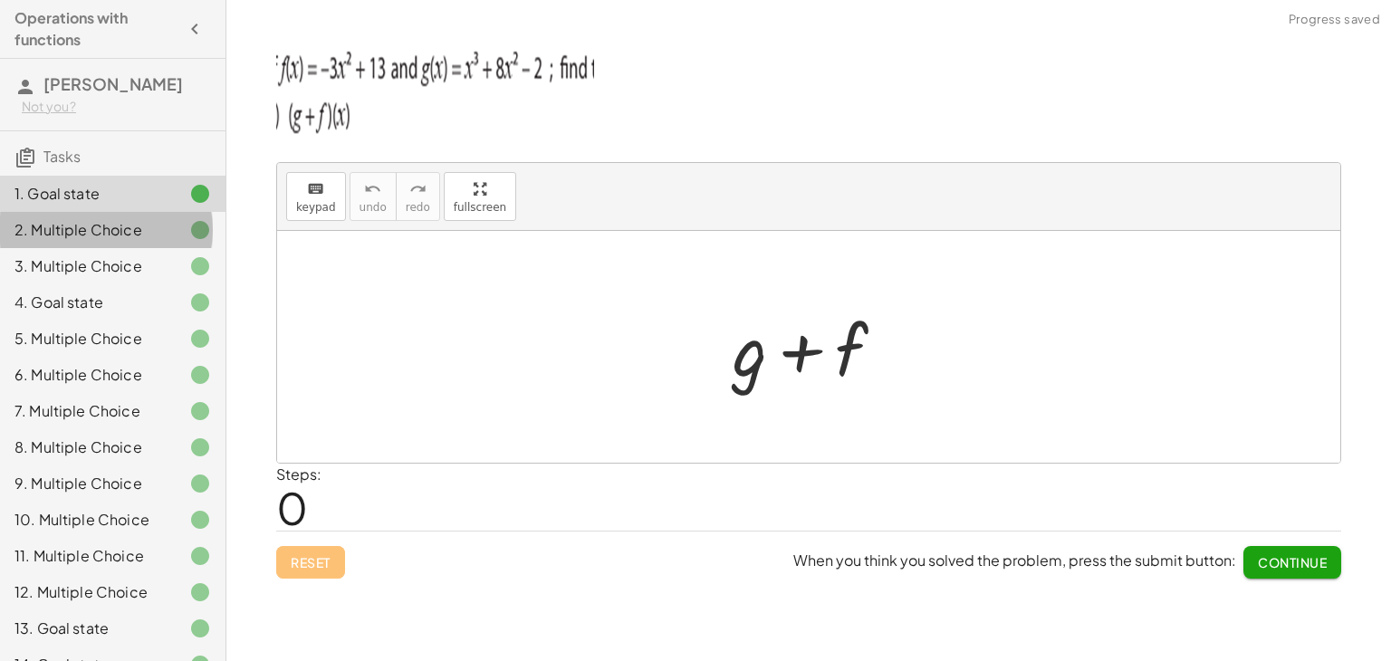
click at [103, 228] on div "2. Multiple Choice" at bounding box center [87, 230] width 146 height 22
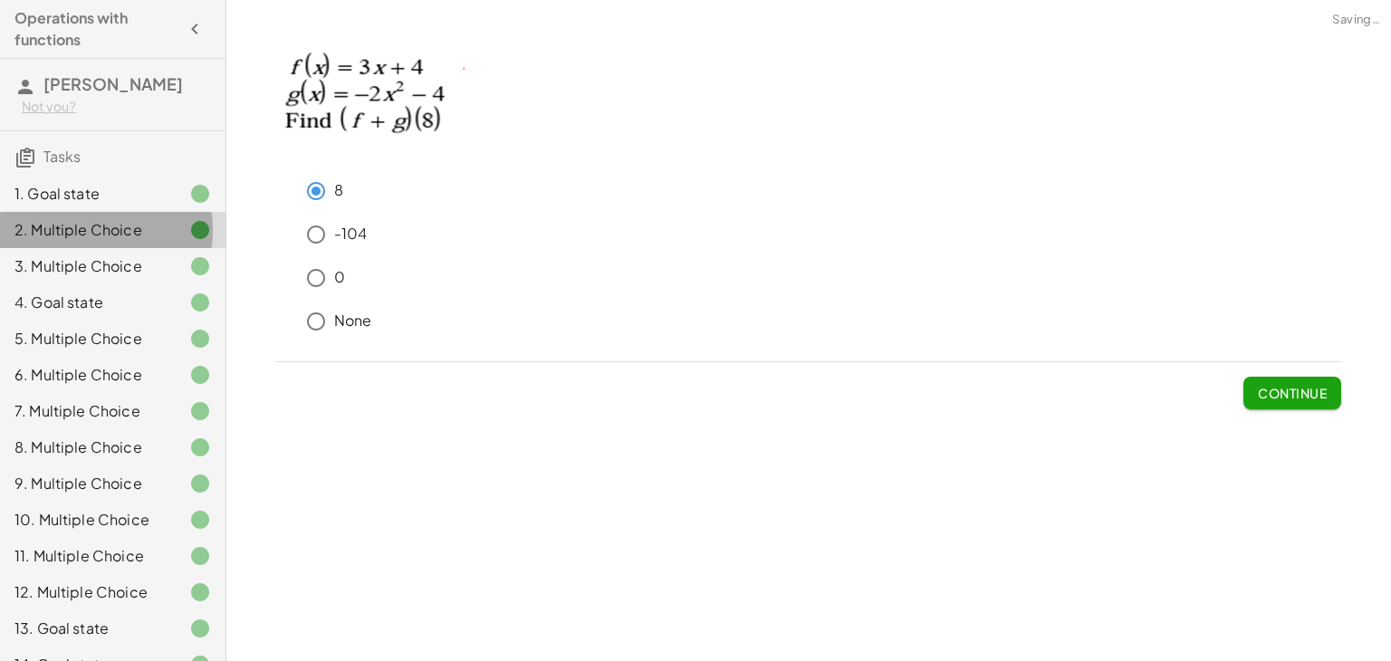
click at [103, 246] on div "2. Multiple Choice" at bounding box center [113, 230] width 226 height 36
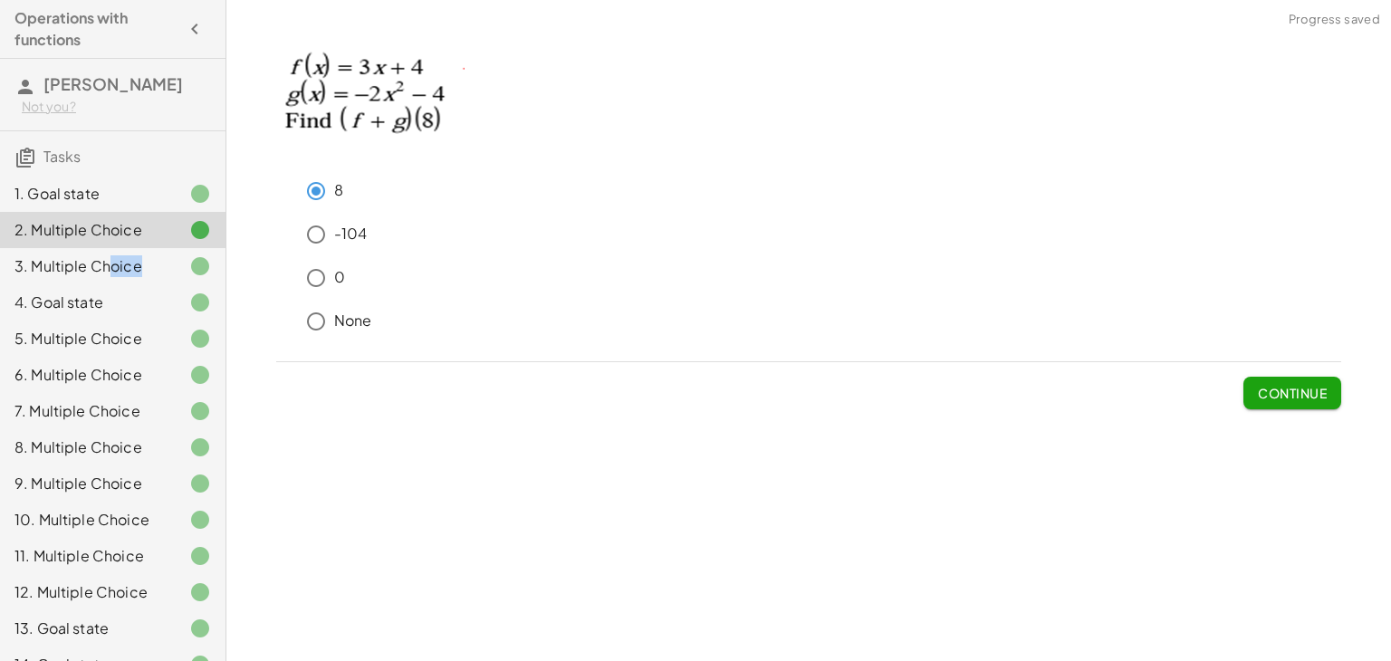
drag, startPoint x: 105, startPoint y: 276, endPoint x: 221, endPoint y: 280, distance: 116.0
click at [221, 280] on div "Operations with functions Sergio garcia Not you? Tasks 1. Goal state 2. Multipl…" at bounding box center [113, 330] width 226 height 661
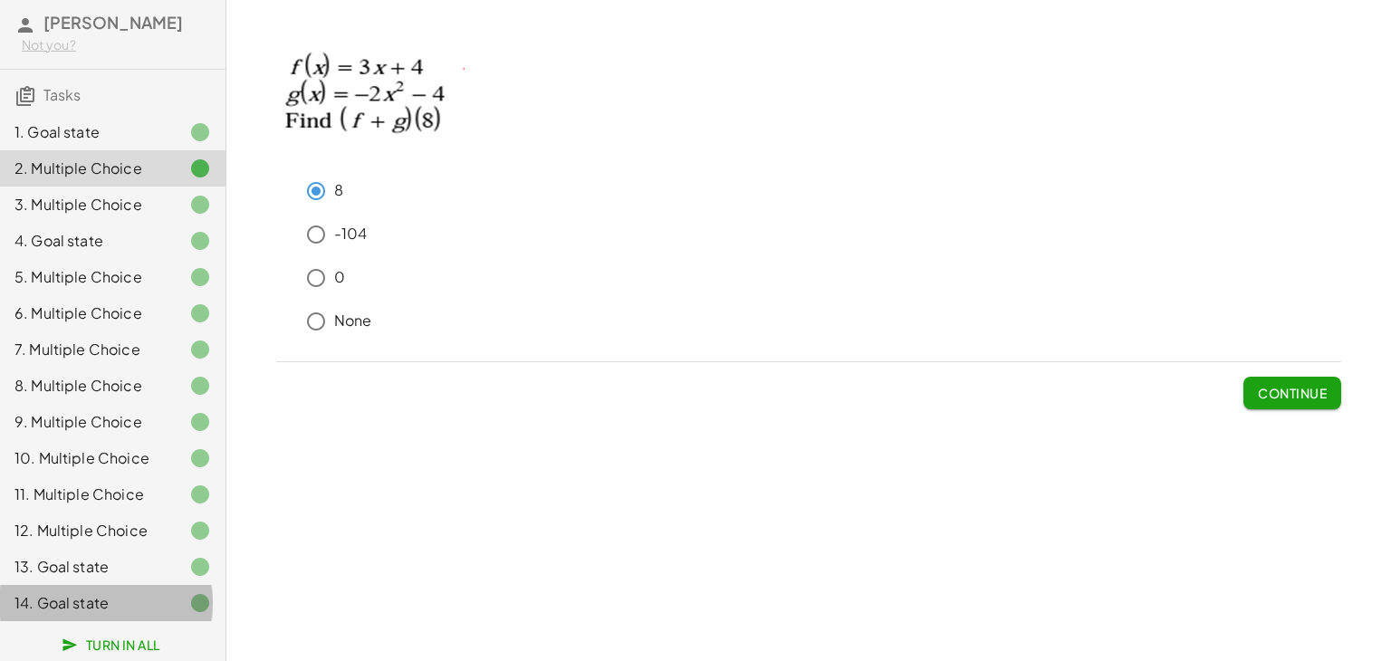
click at [105, 588] on div "14. Goal state" at bounding box center [113, 603] width 226 height 36
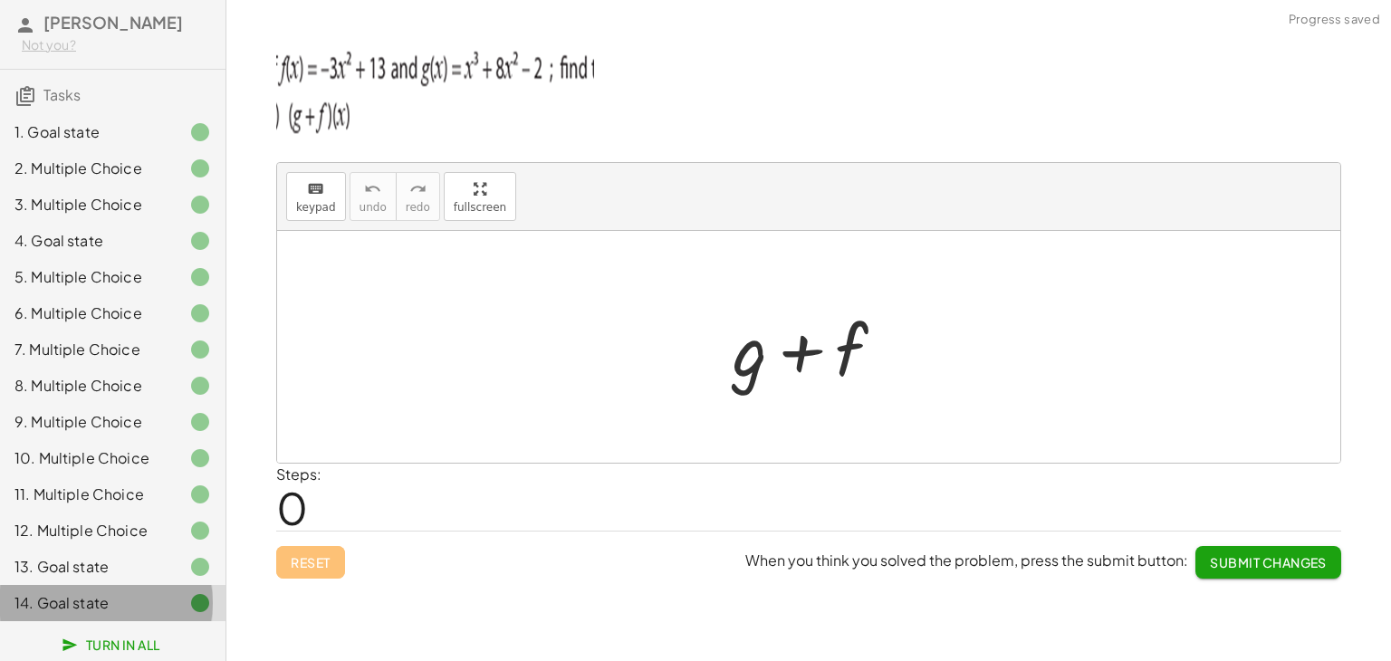
click at [113, 609] on div "14. Goal state" at bounding box center [87, 603] width 146 height 22
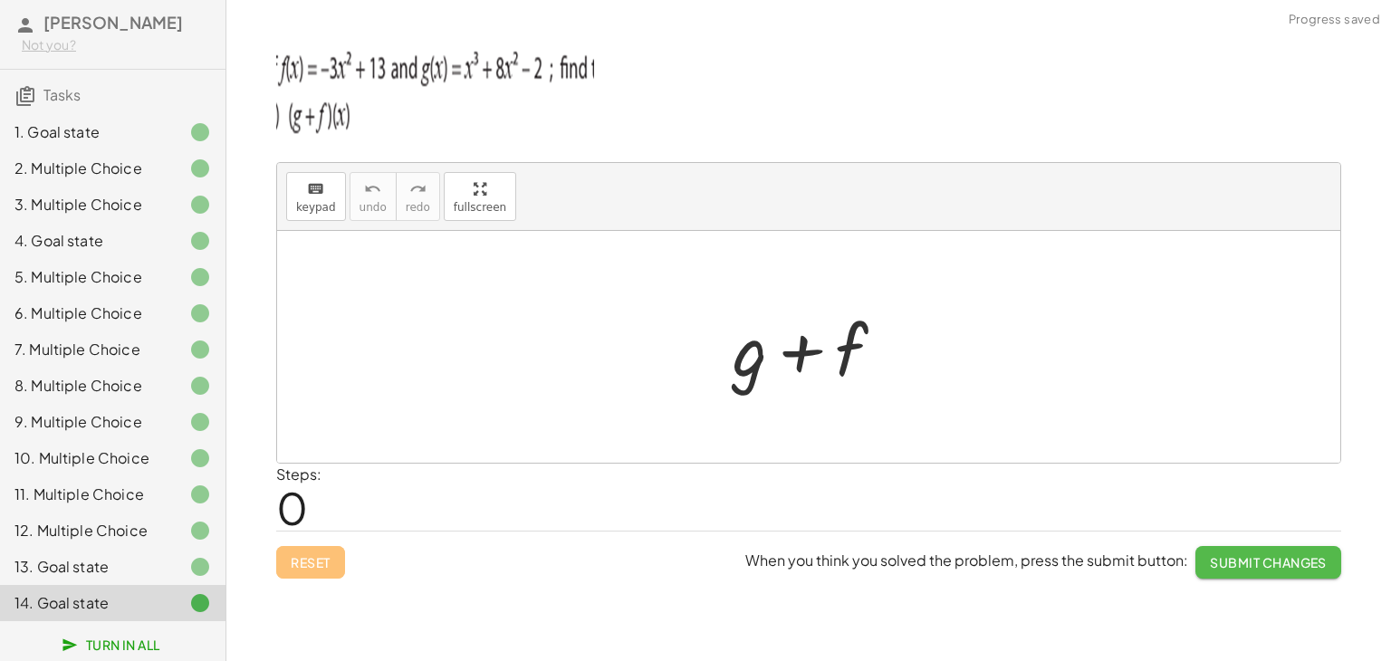
click at [1283, 554] on span "Submit Changes" at bounding box center [1268, 562] width 117 height 16
click at [1283, 554] on span "Continue" at bounding box center [1292, 562] width 69 height 16
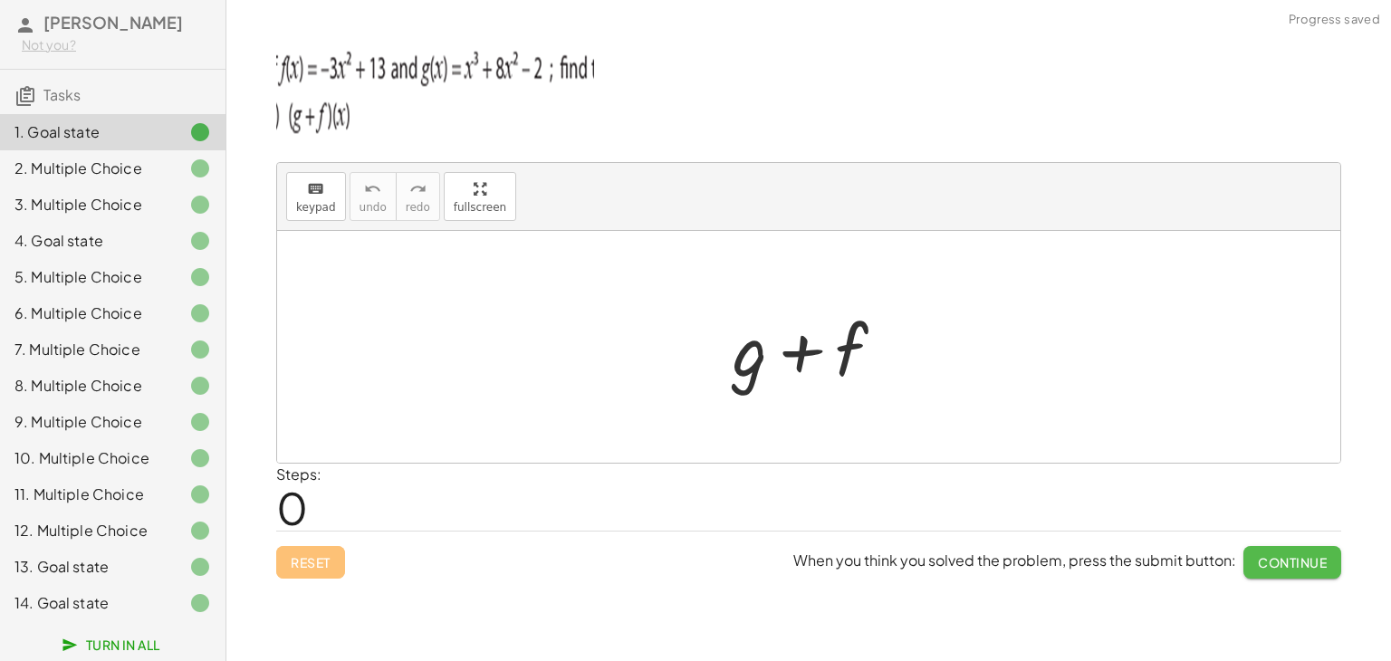
click at [1283, 554] on span "Continue" at bounding box center [1292, 562] width 69 height 16
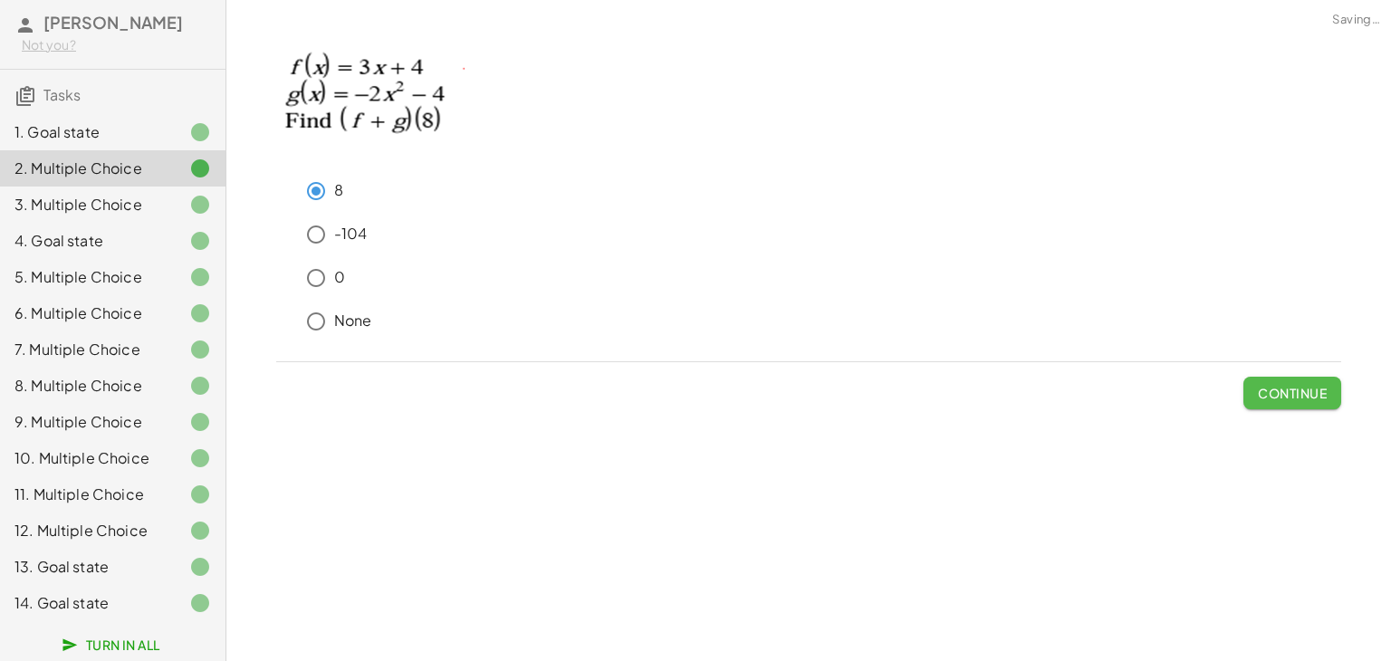
click at [1308, 396] on span "Continue" at bounding box center [1292, 393] width 69 height 16
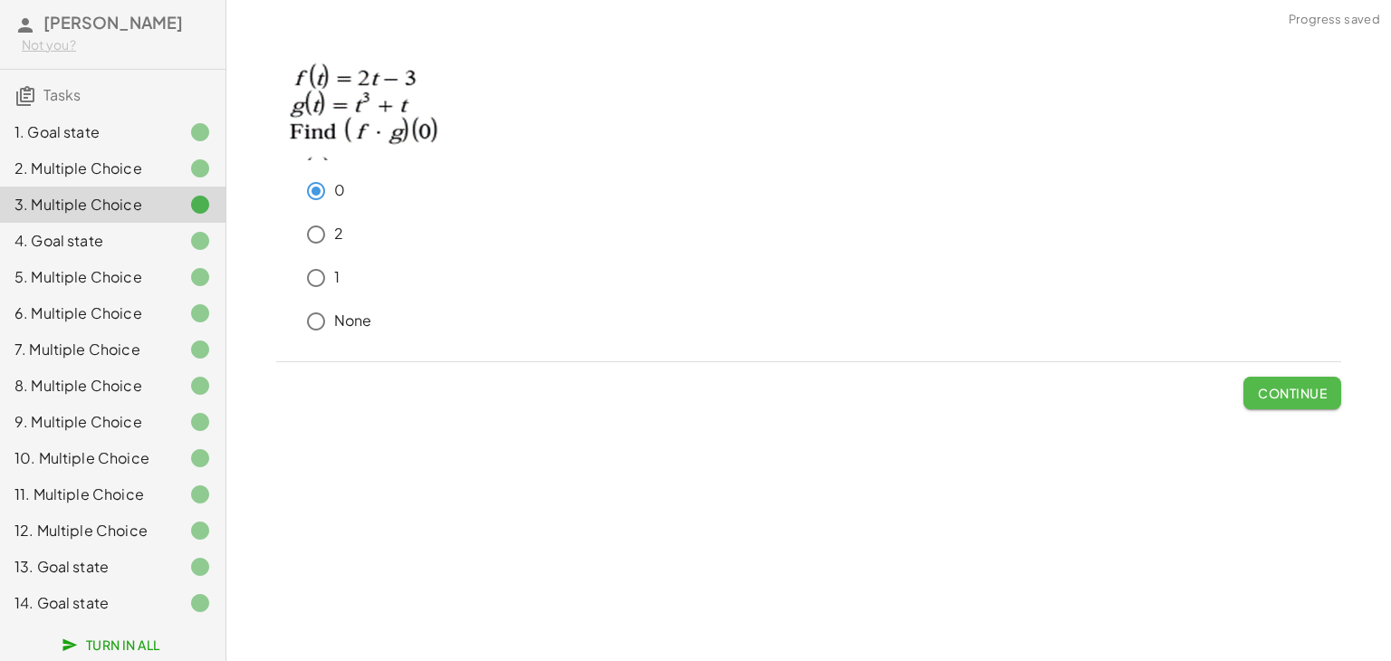
click at [1308, 396] on span "Continue" at bounding box center [1292, 393] width 69 height 16
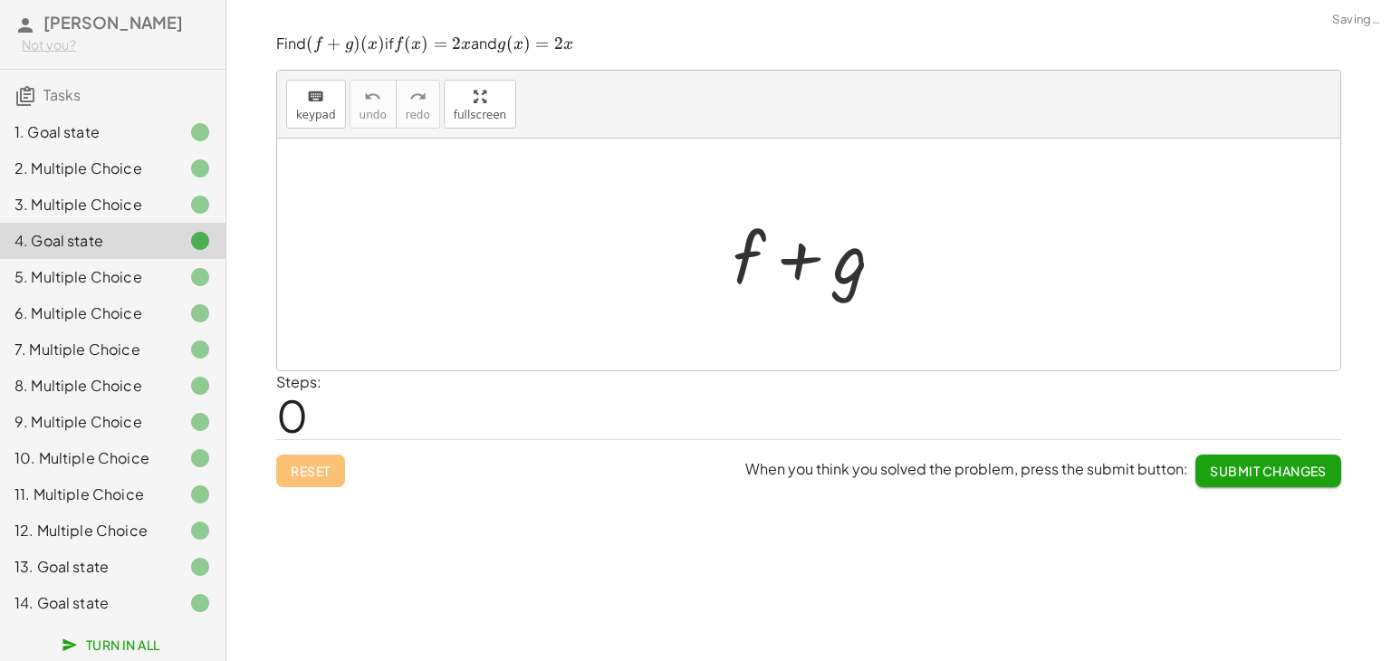
click at [1308, 396] on div "Steps: 0" at bounding box center [808, 404] width 1065 height 67
click at [1291, 457] on button "Submit Changes" at bounding box center [1269, 471] width 146 height 33
click at [1291, 457] on button "Continue" at bounding box center [1293, 471] width 98 height 33
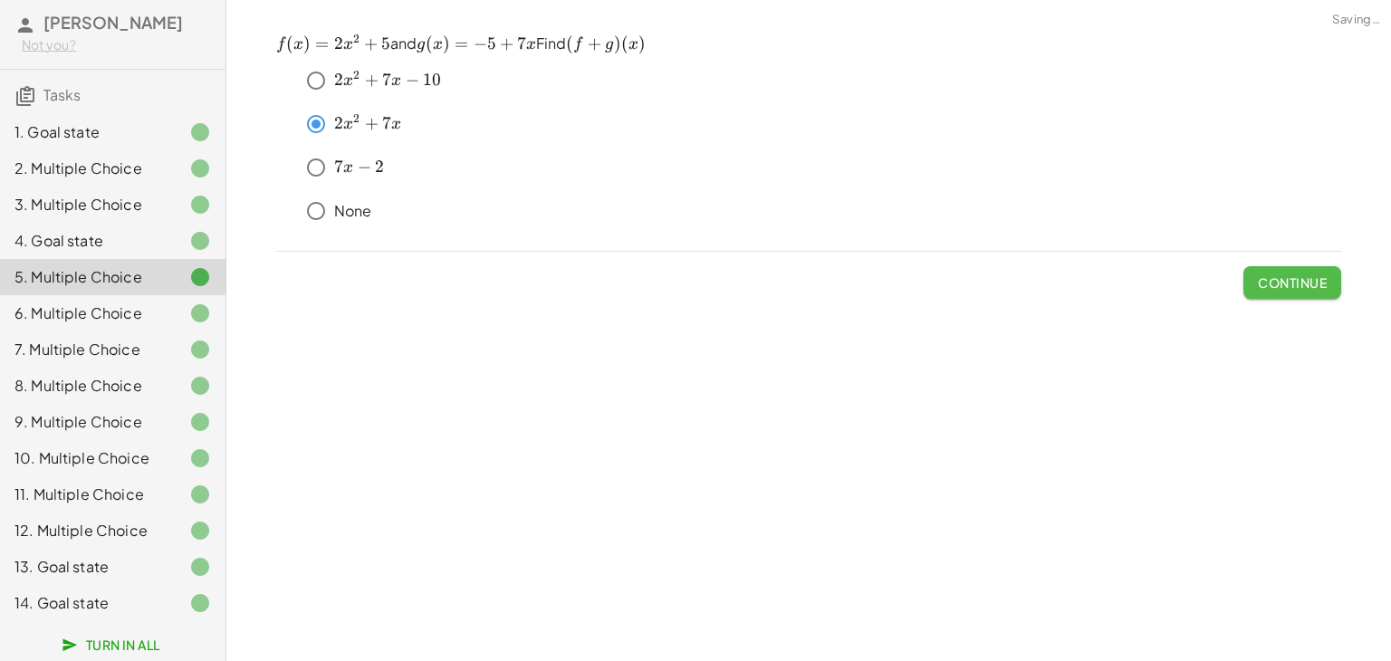
click at [1303, 286] on span "Continue" at bounding box center [1292, 282] width 69 height 16
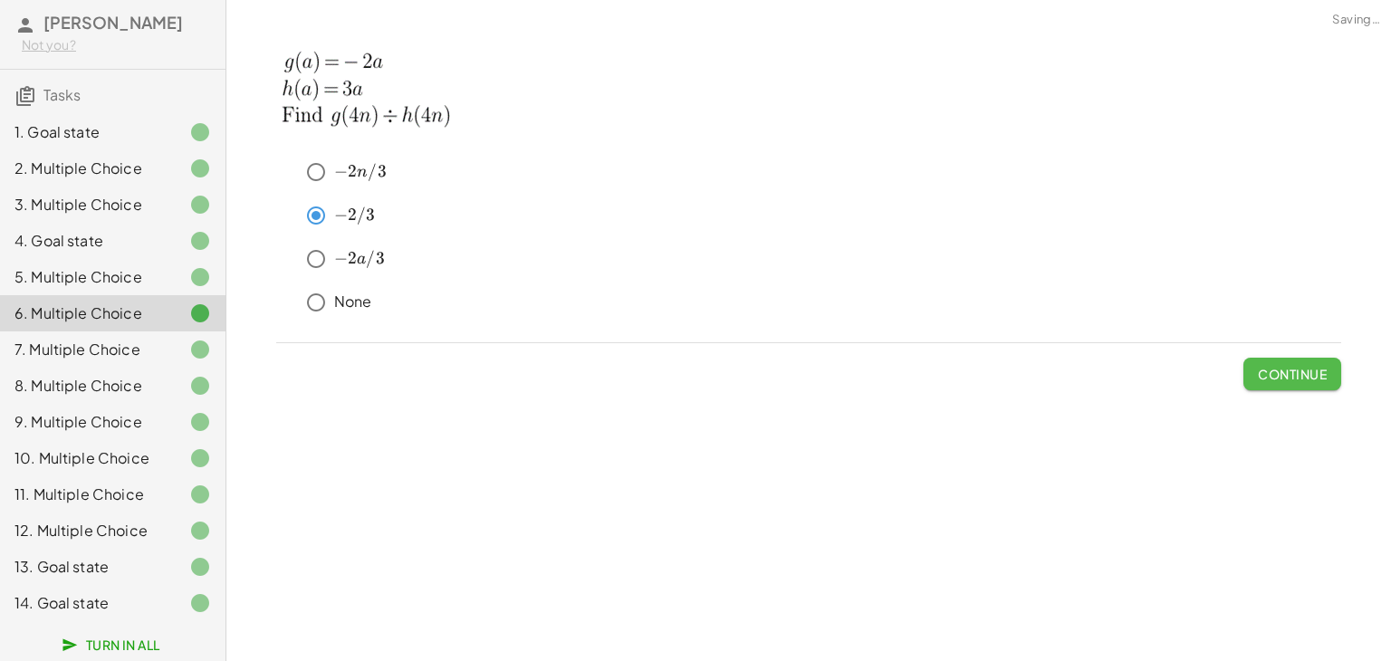
click at [1312, 370] on span "Continue" at bounding box center [1292, 374] width 69 height 16
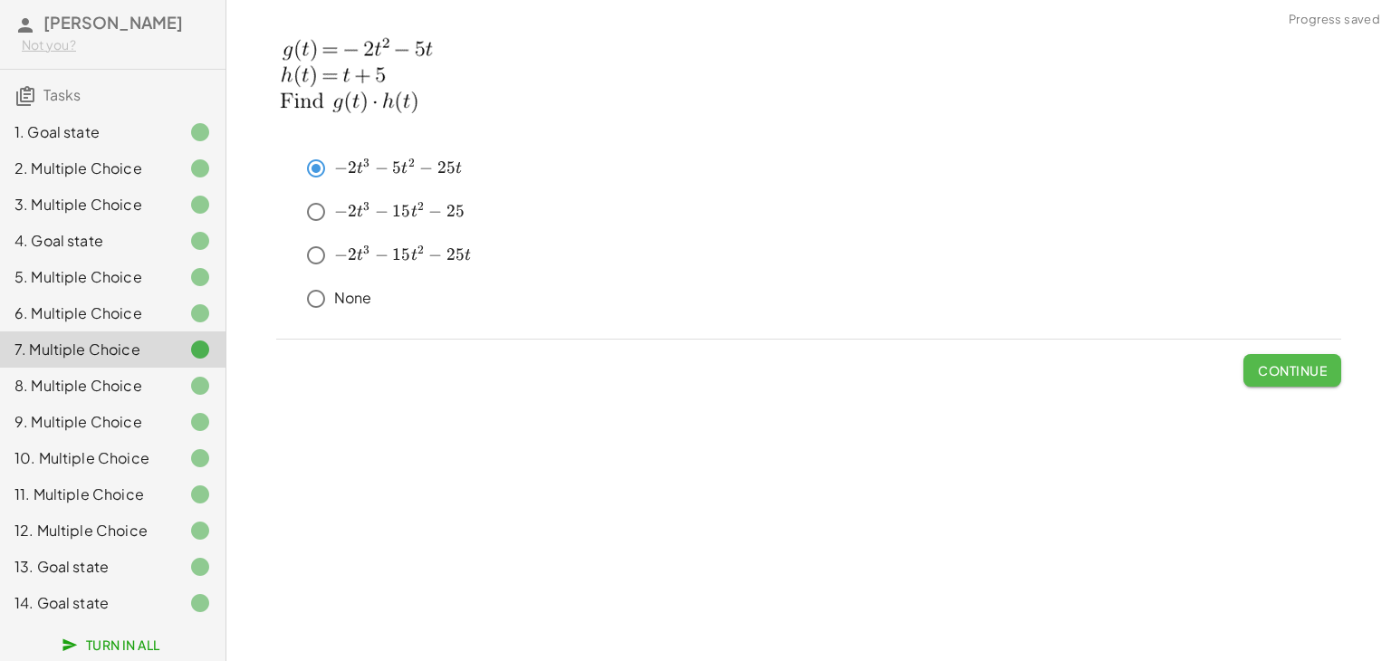
click at [1313, 364] on span "Continue" at bounding box center [1292, 370] width 69 height 16
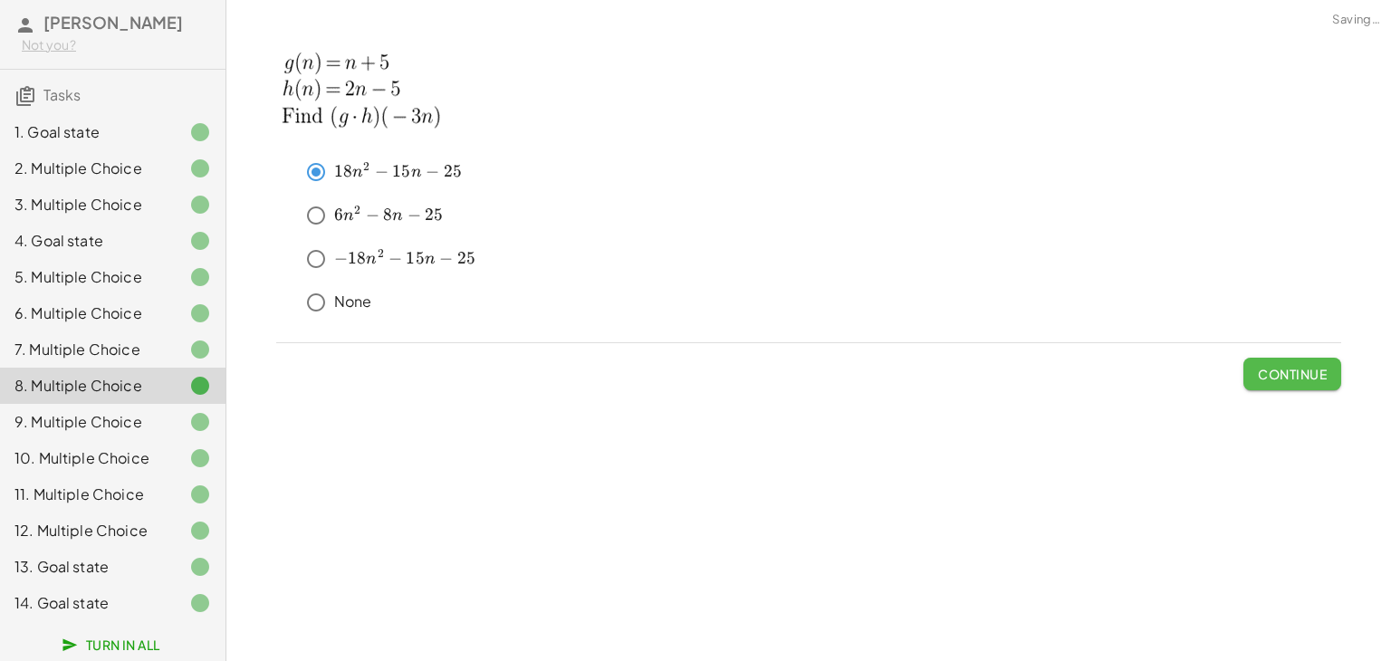
click at [1313, 366] on span "Continue" at bounding box center [1292, 374] width 69 height 16
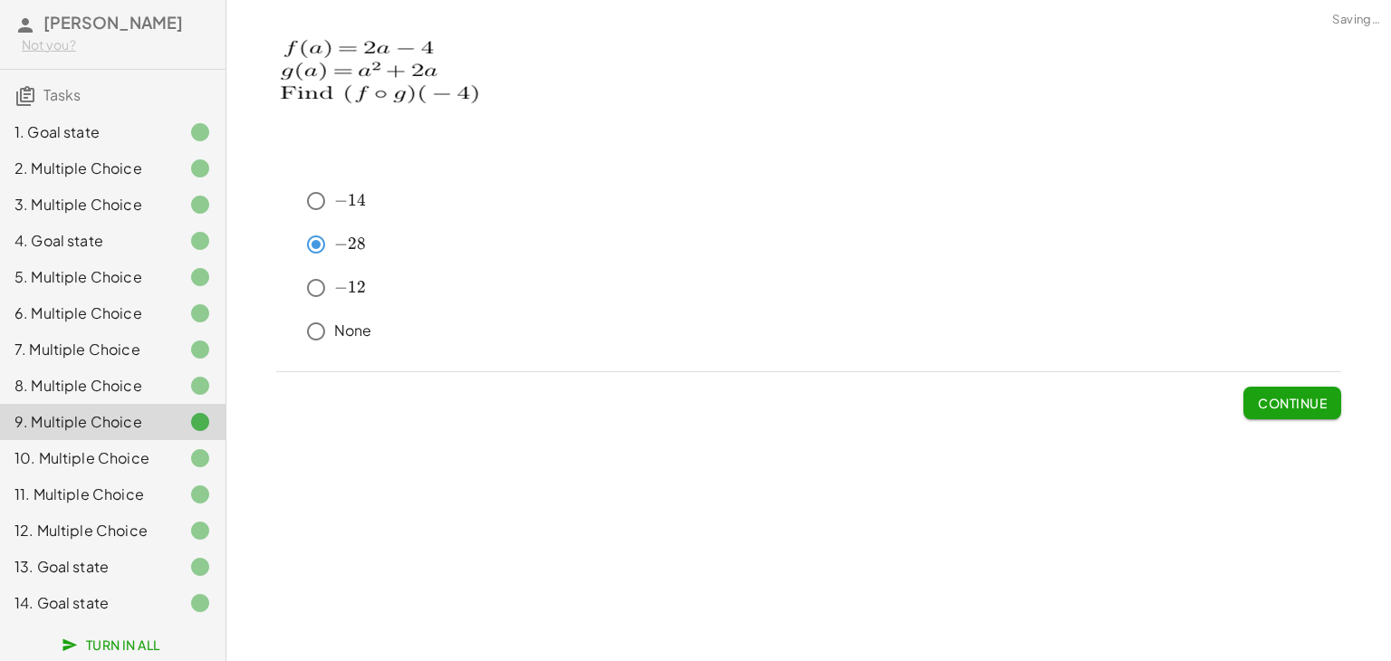
click at [0, 0] on div "﻿ − 14 -14 − 14 ﻿ ﻿ − 28 -28 − 28 ﻿ ﻿ − 12 -12 − 12 ﻿ None Continue" at bounding box center [0, 0] width 0 height 0
click at [1311, 387] on button "Continue" at bounding box center [1293, 403] width 98 height 33
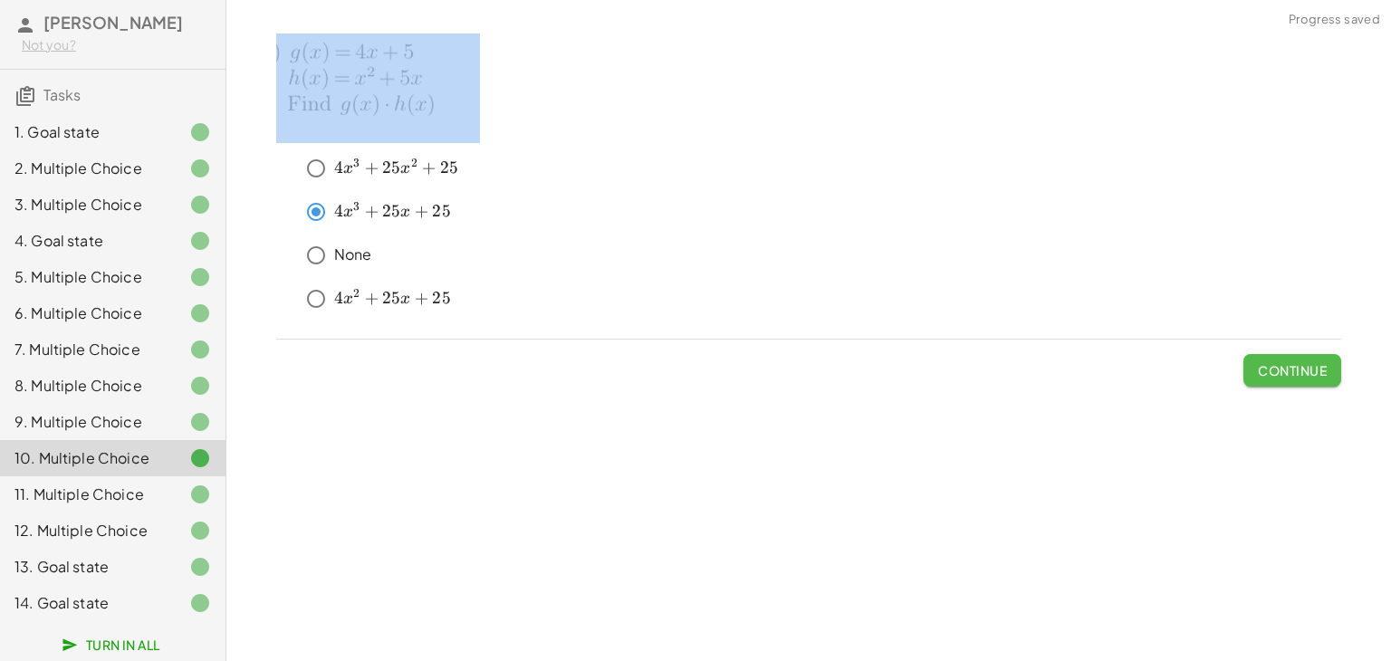
click at [1315, 369] on span "Continue" at bounding box center [1292, 370] width 69 height 16
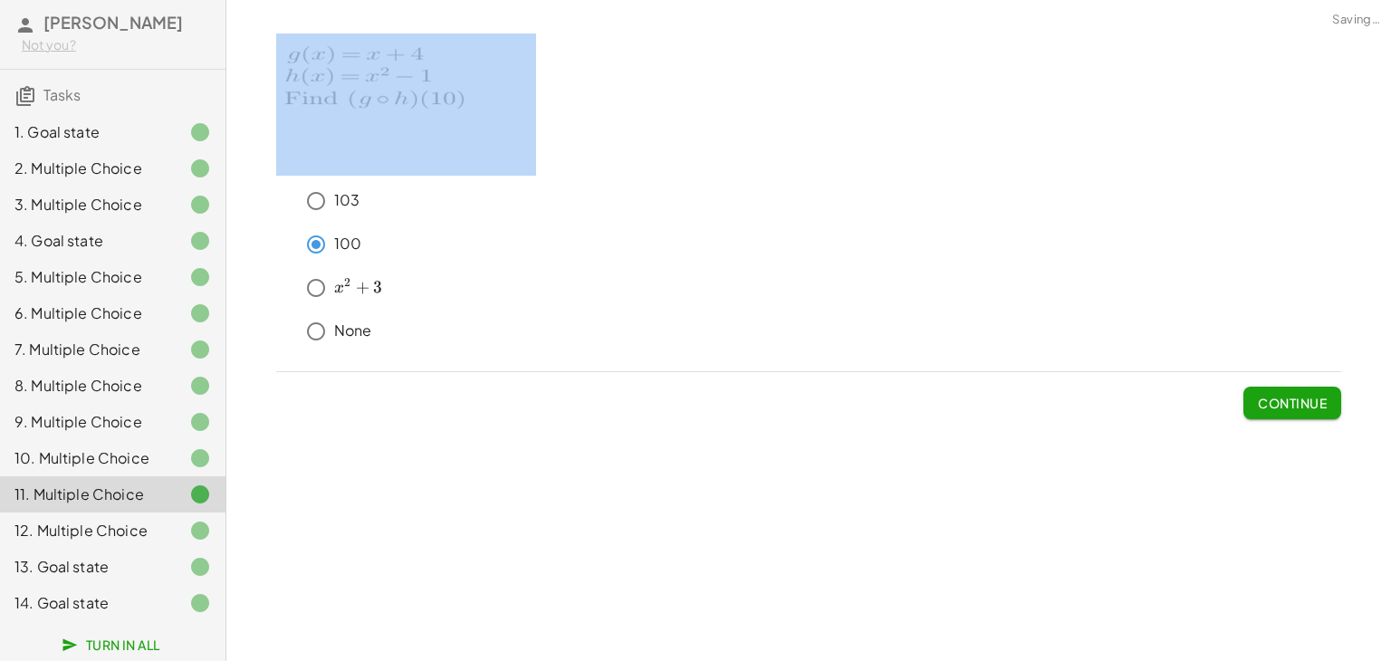
click at [1317, 399] on span "Continue" at bounding box center [1292, 403] width 69 height 16
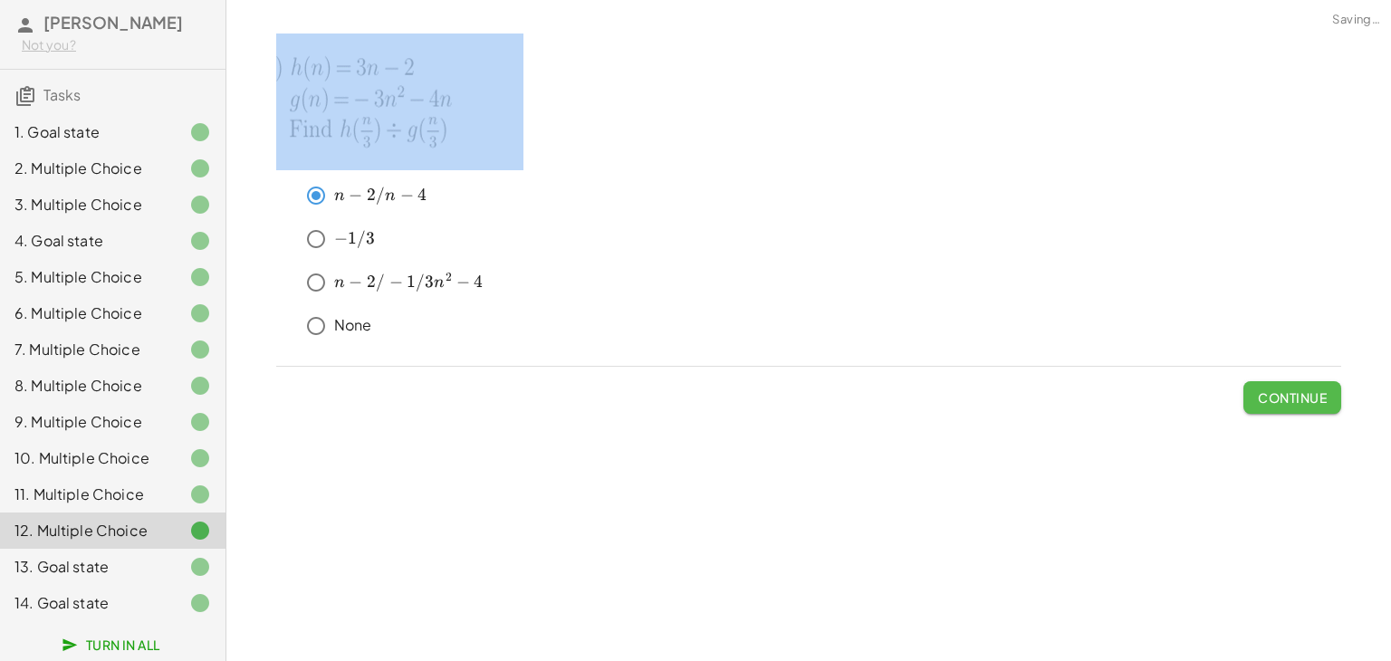
click at [1317, 399] on span "Continue" at bounding box center [1292, 397] width 69 height 16
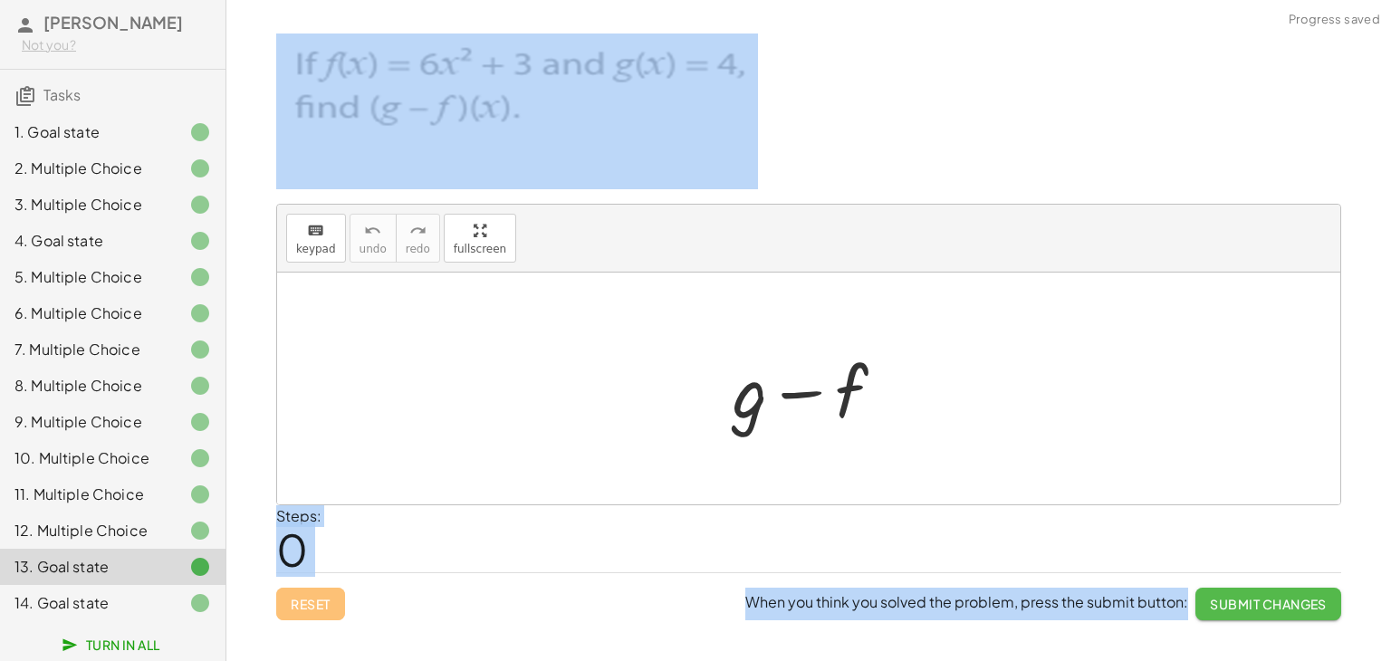
click at [1280, 605] on span "Submit Changes" at bounding box center [1268, 604] width 117 height 16
click at [1280, 605] on span "Continue" at bounding box center [1292, 604] width 69 height 16
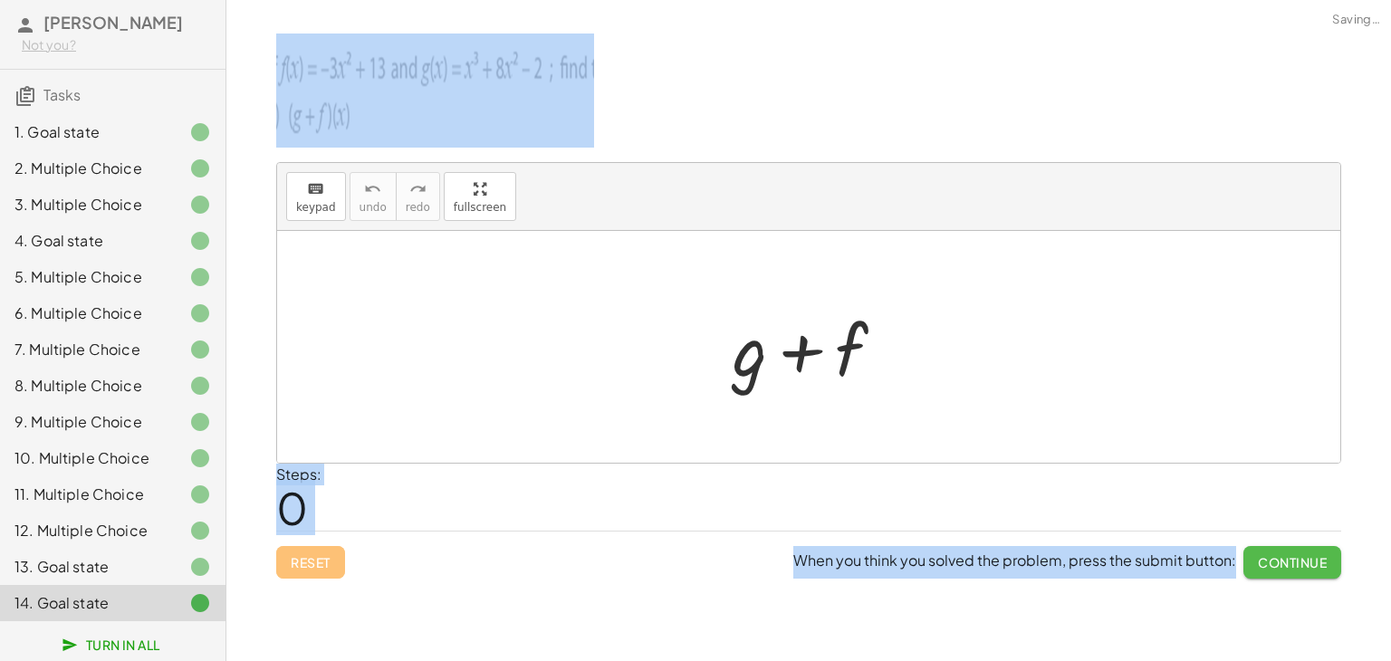
click at [1307, 554] on span "Continue" at bounding box center [1292, 562] width 69 height 16
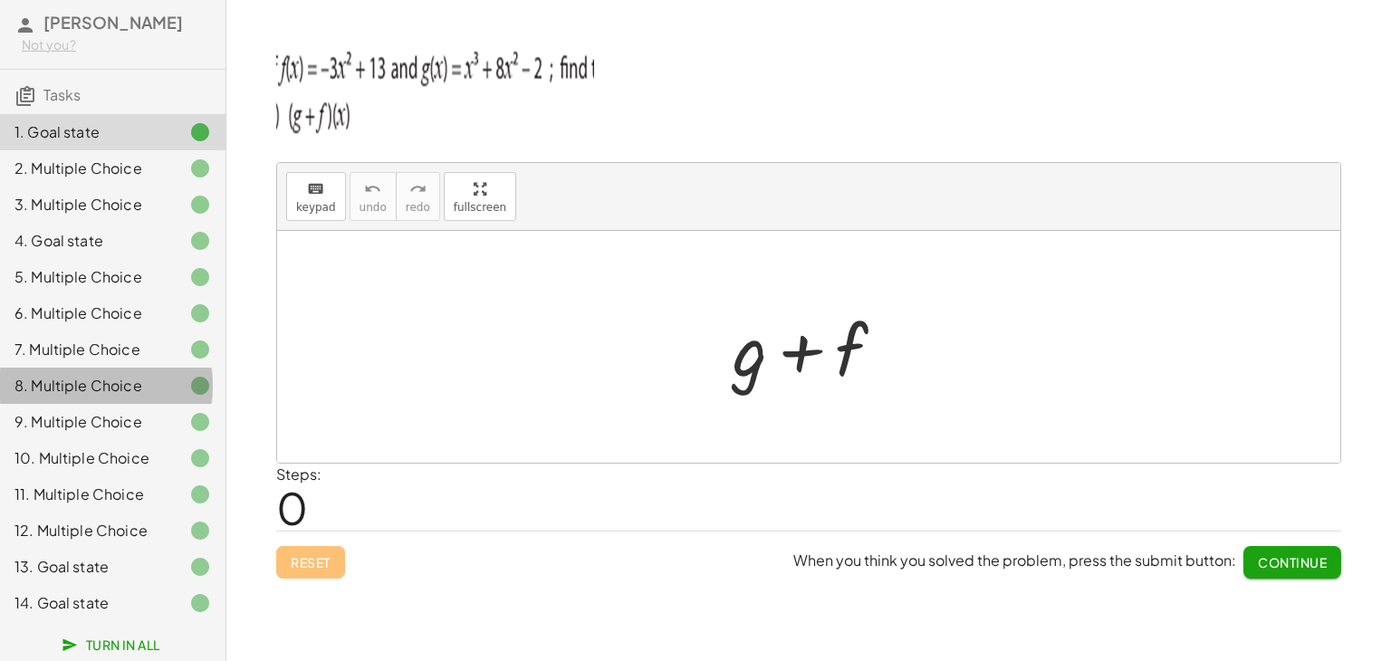
click at [160, 375] on div at bounding box center [185, 386] width 51 height 22
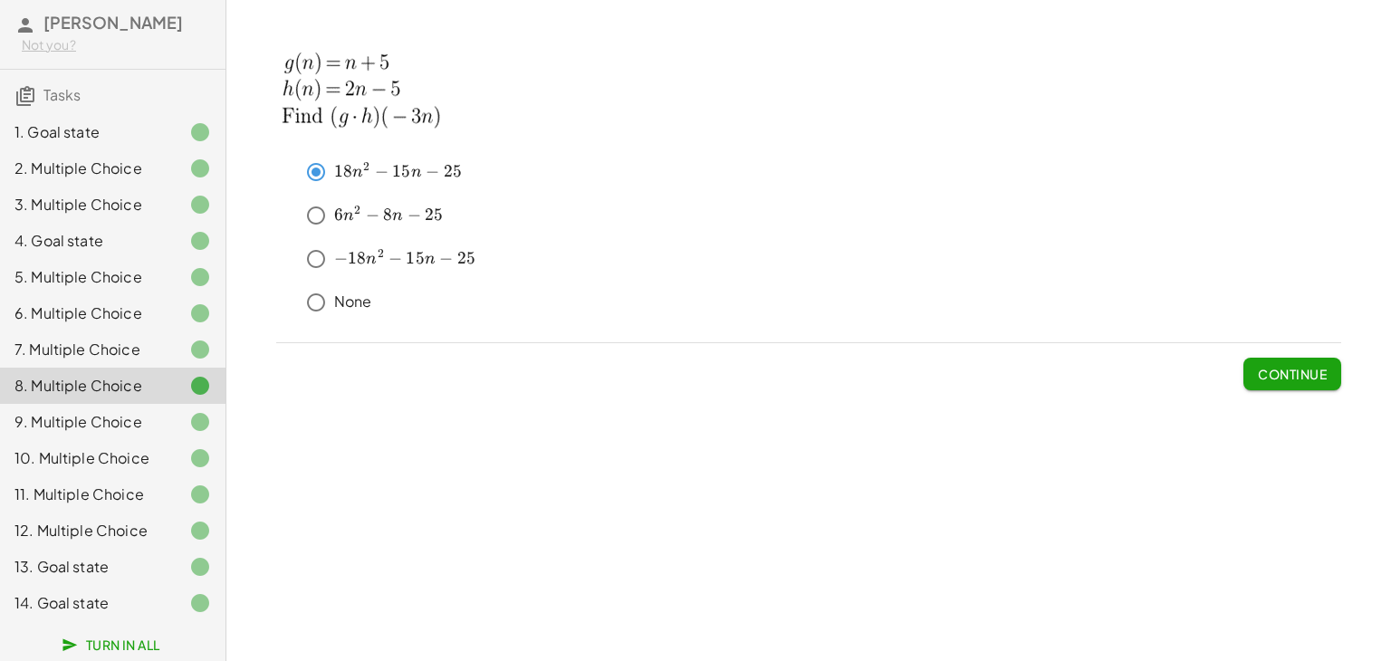
click at [167, 606] on div at bounding box center [185, 603] width 51 height 22
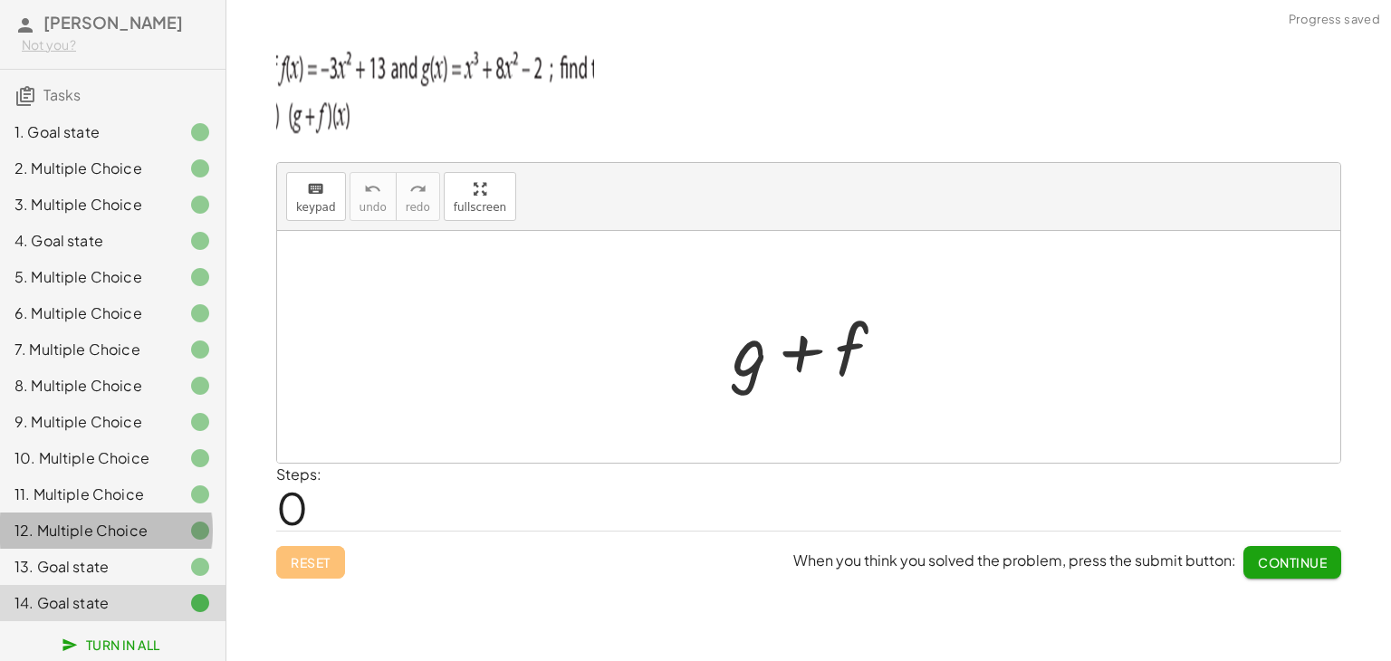
click at [145, 585] on div "12. Multiple Choice" at bounding box center [113, 603] width 226 height 36
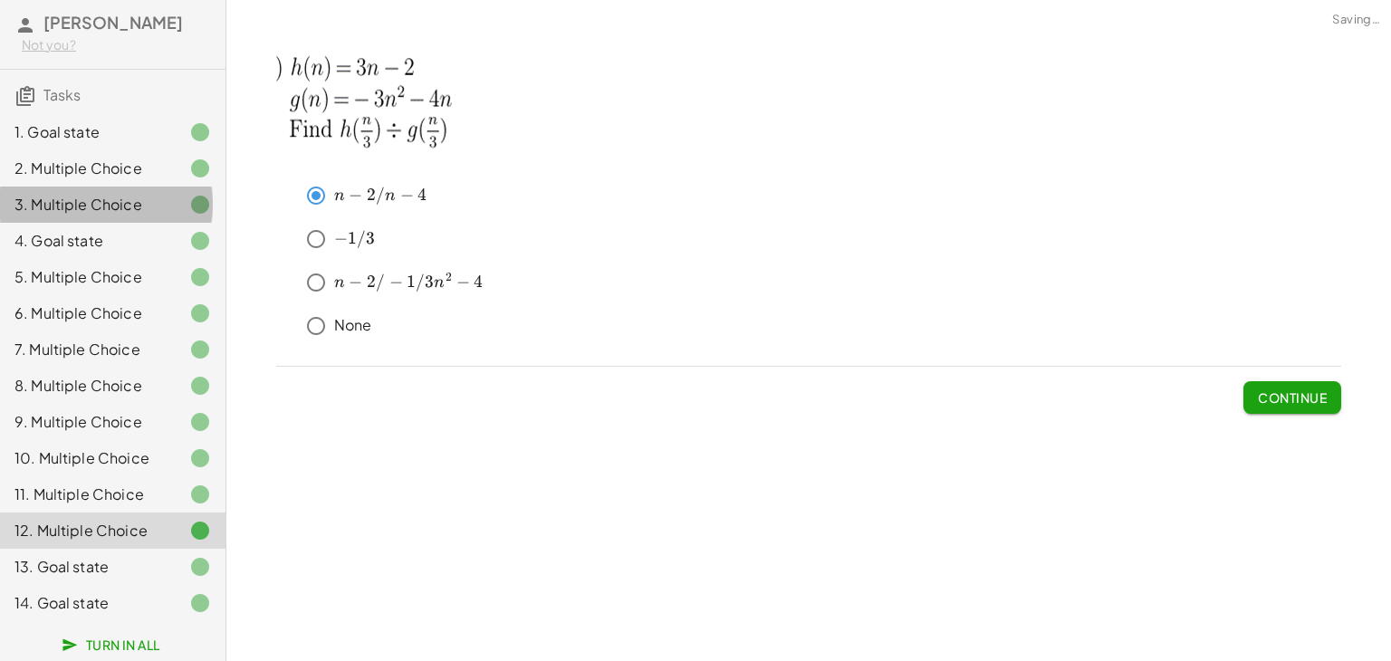
click at [124, 194] on div "3. Multiple Choice" at bounding box center [87, 205] width 146 height 22
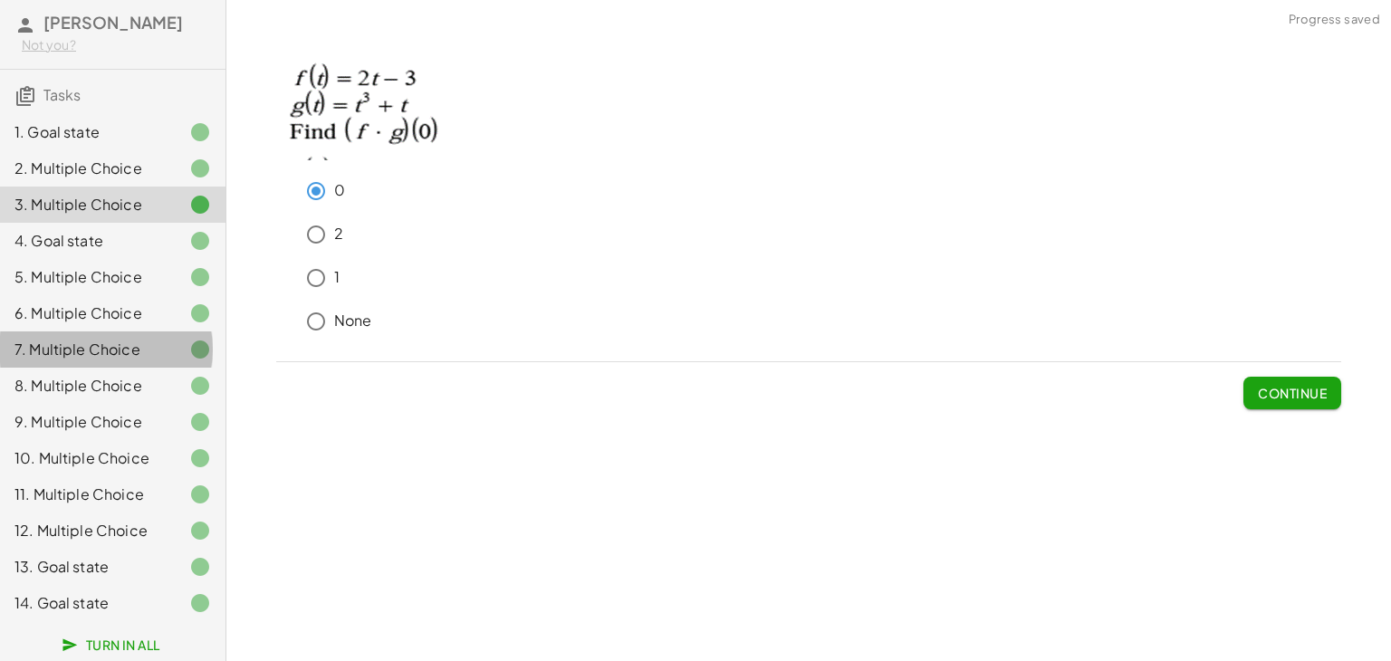
click at [124, 339] on div "7. Multiple Choice" at bounding box center [87, 350] width 146 height 22
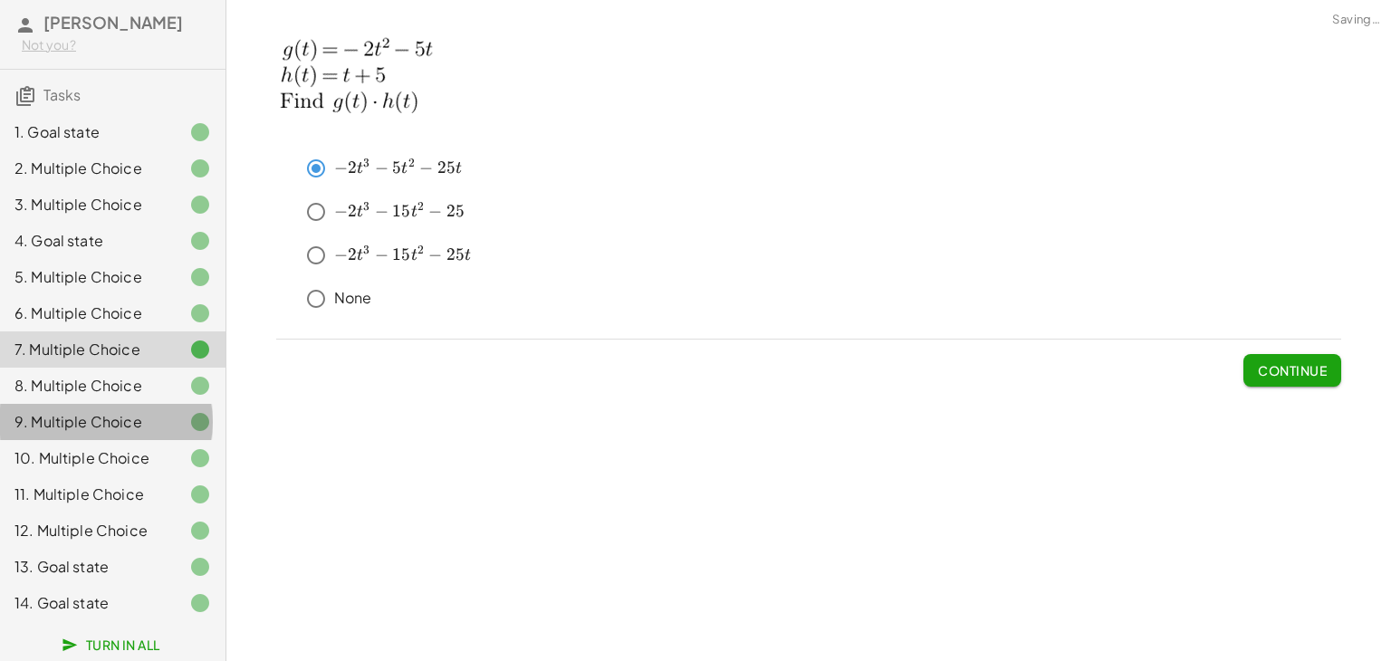
click at [123, 411] on div "9. Multiple Choice" at bounding box center [87, 422] width 146 height 22
